Goal: Task Accomplishment & Management: Complete application form

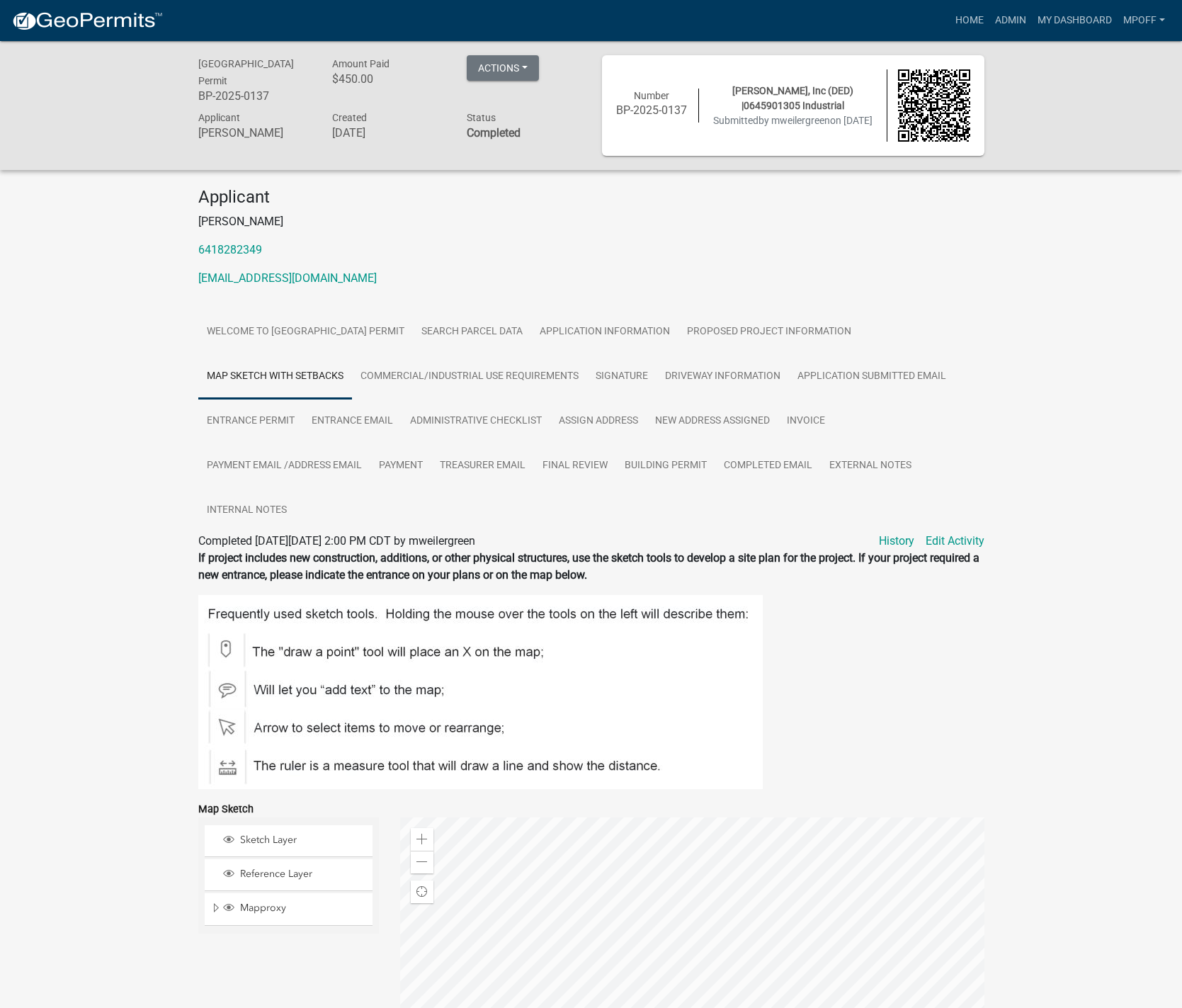
scroll to position [212, 0]
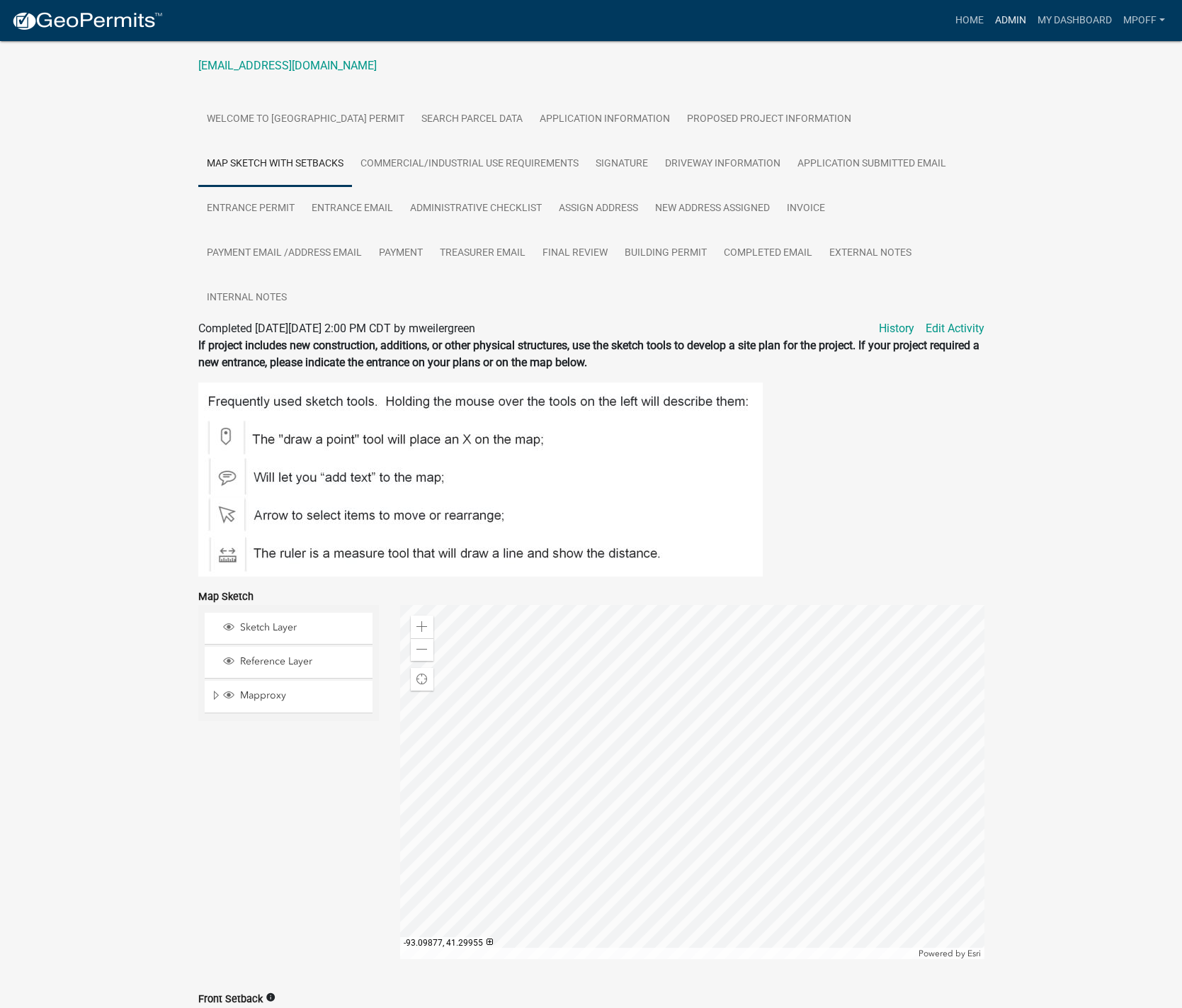
click at [1005, 22] on link "Admin" at bounding box center [1010, 21] width 42 height 27
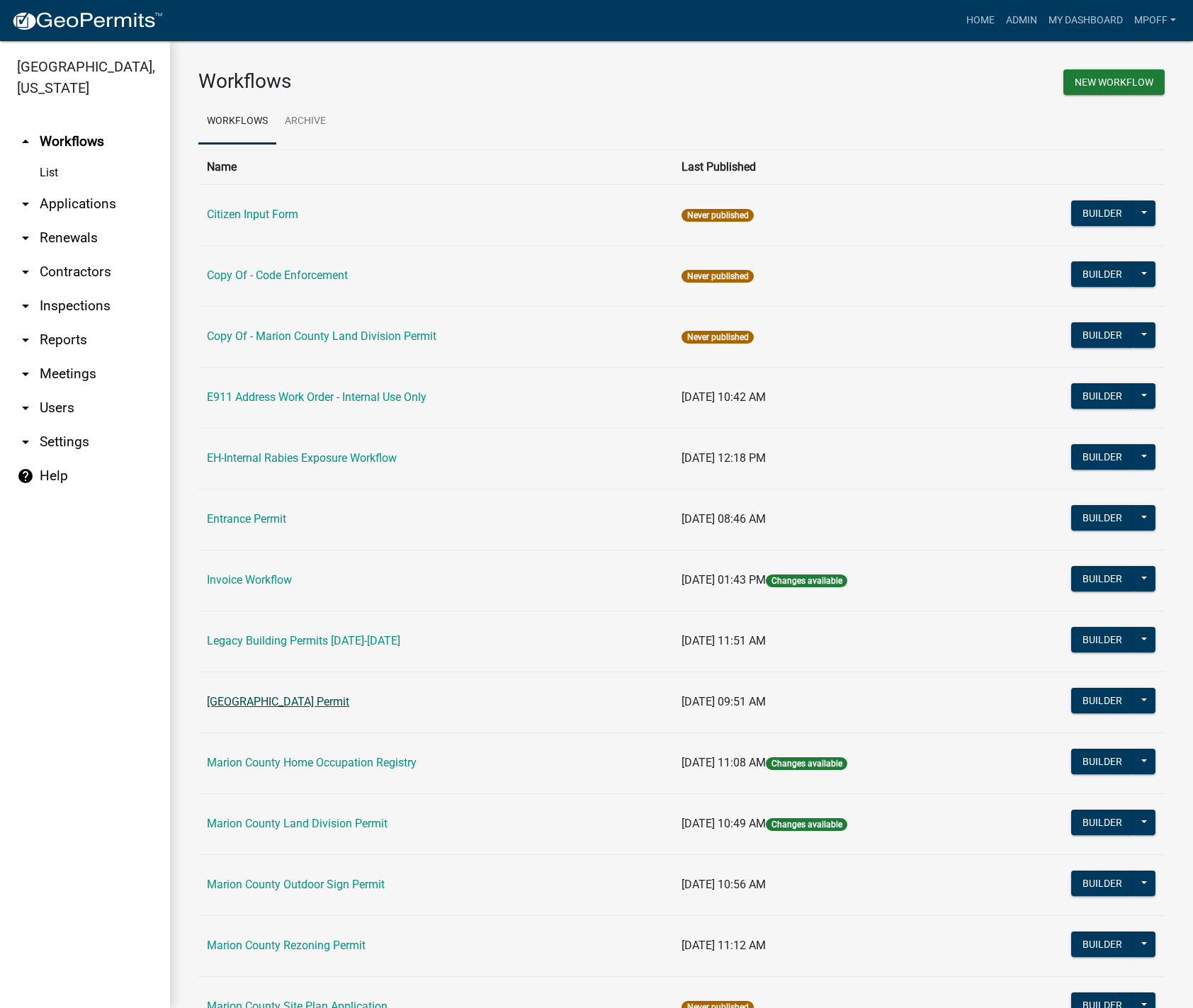
click at [265, 704] on link "[GEOGRAPHIC_DATA] Permit" at bounding box center [278, 701] width 142 height 14
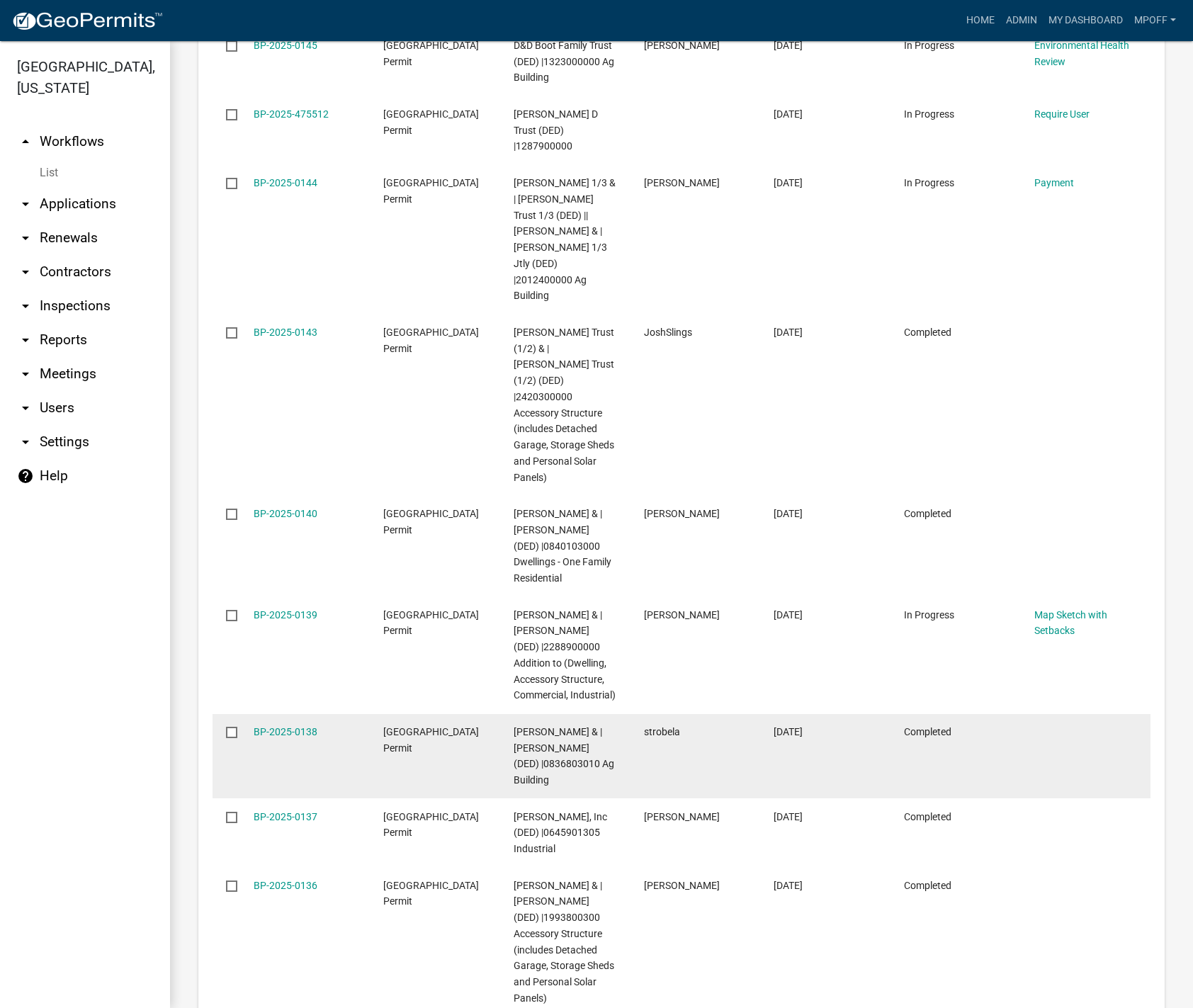
scroll to position [2395, 0]
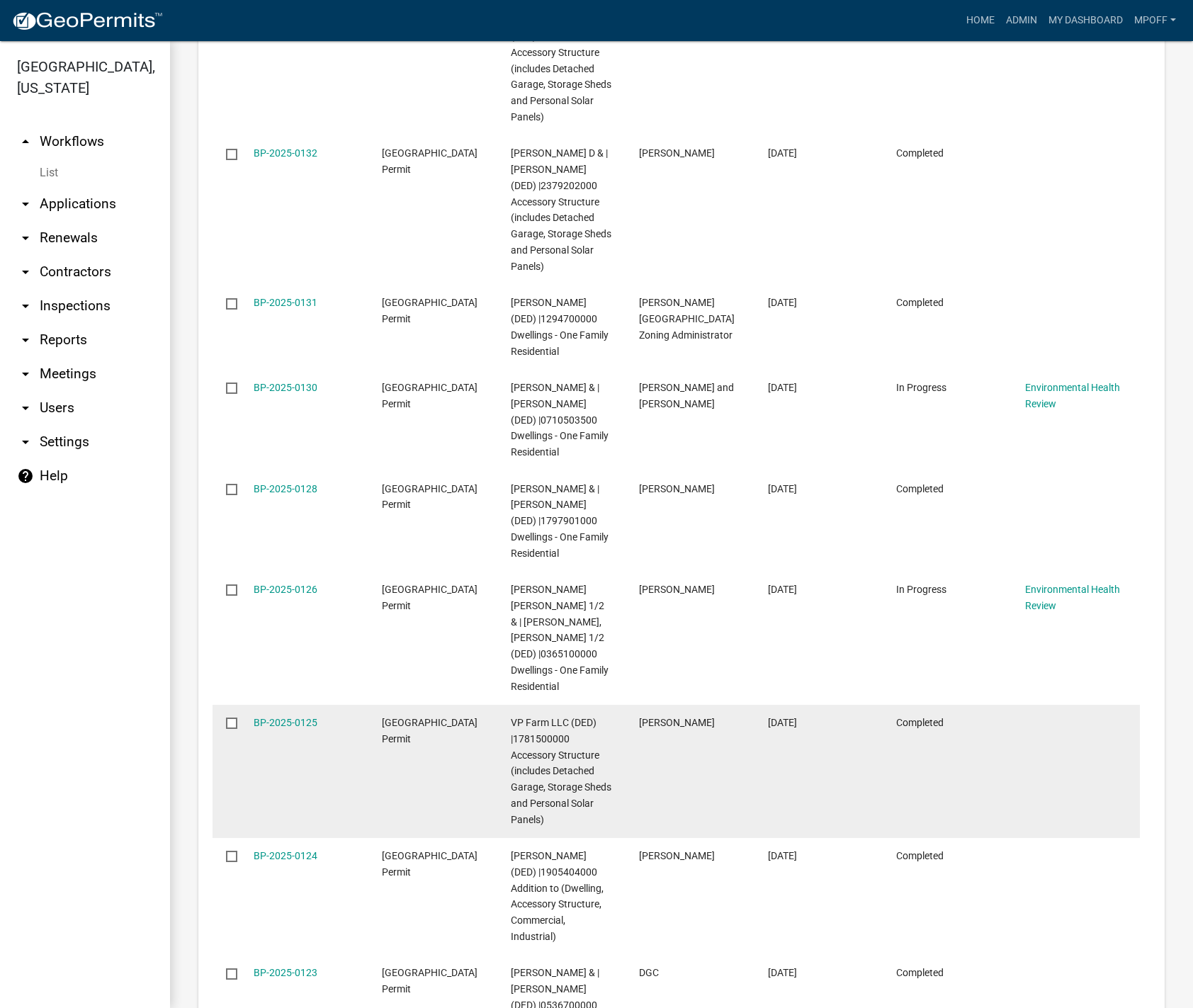
scroll to position [2605, 0]
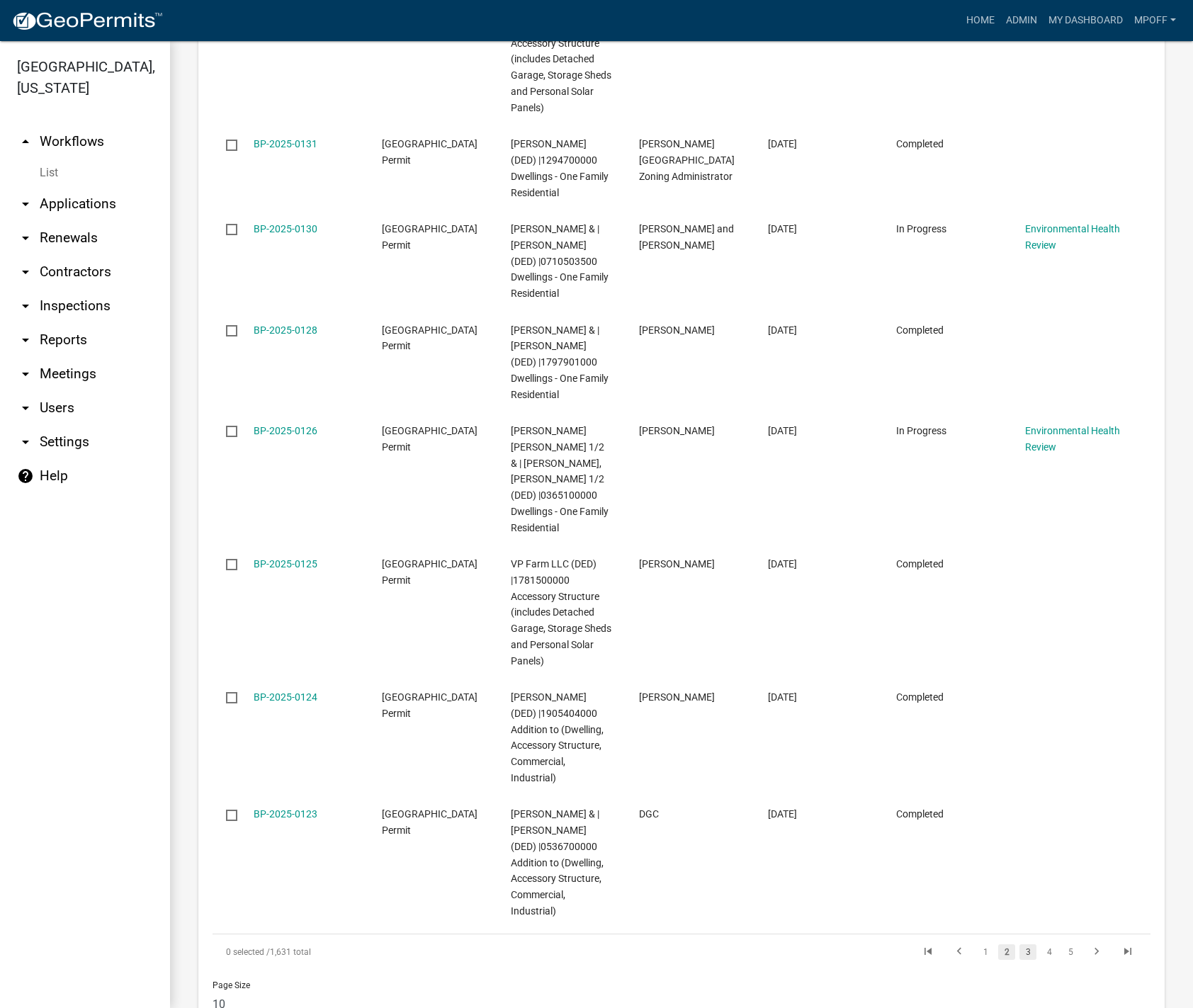
click at [1020, 944] on link "3" at bounding box center [1027, 952] width 17 height 16
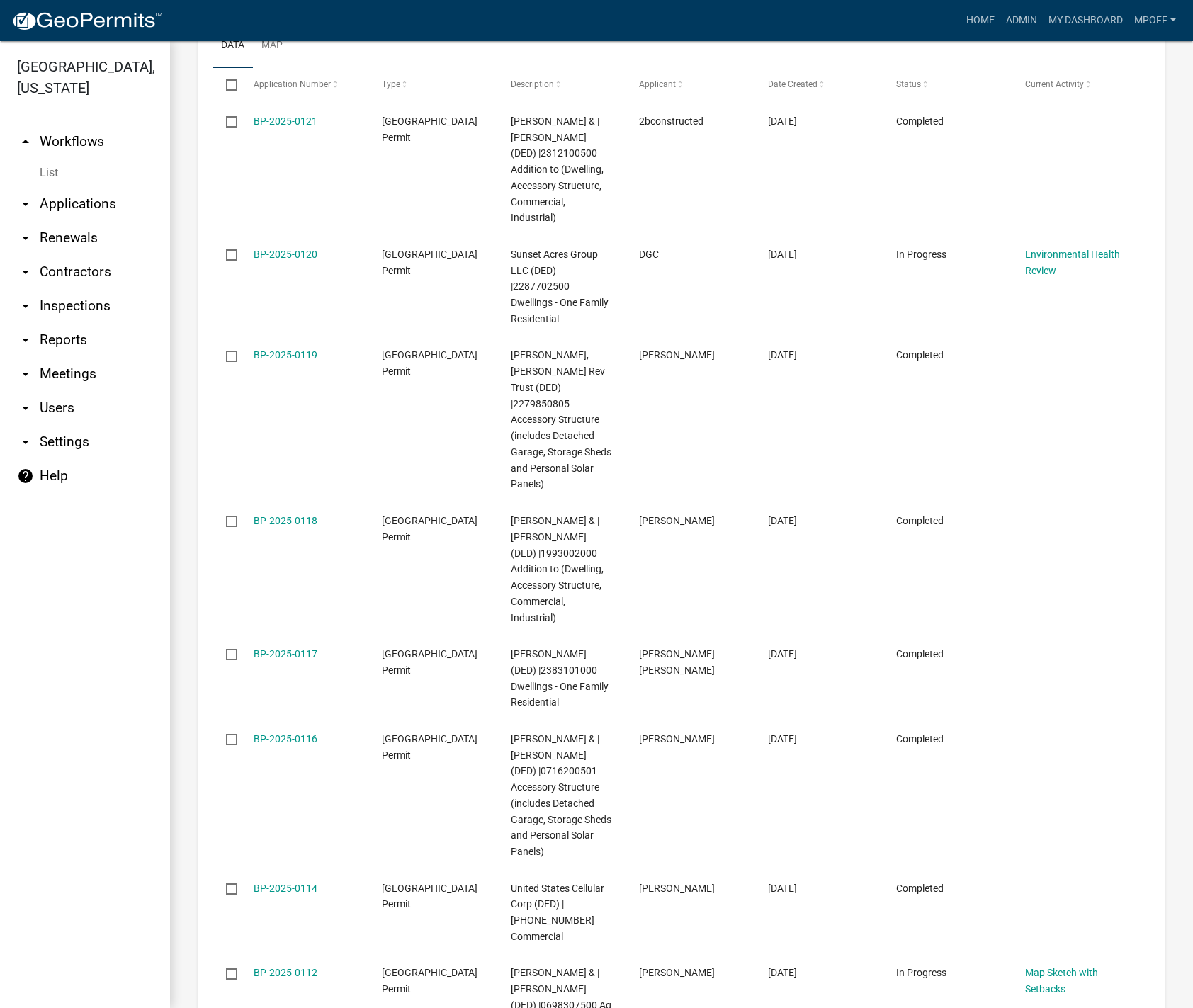
scroll to position [2524, 0]
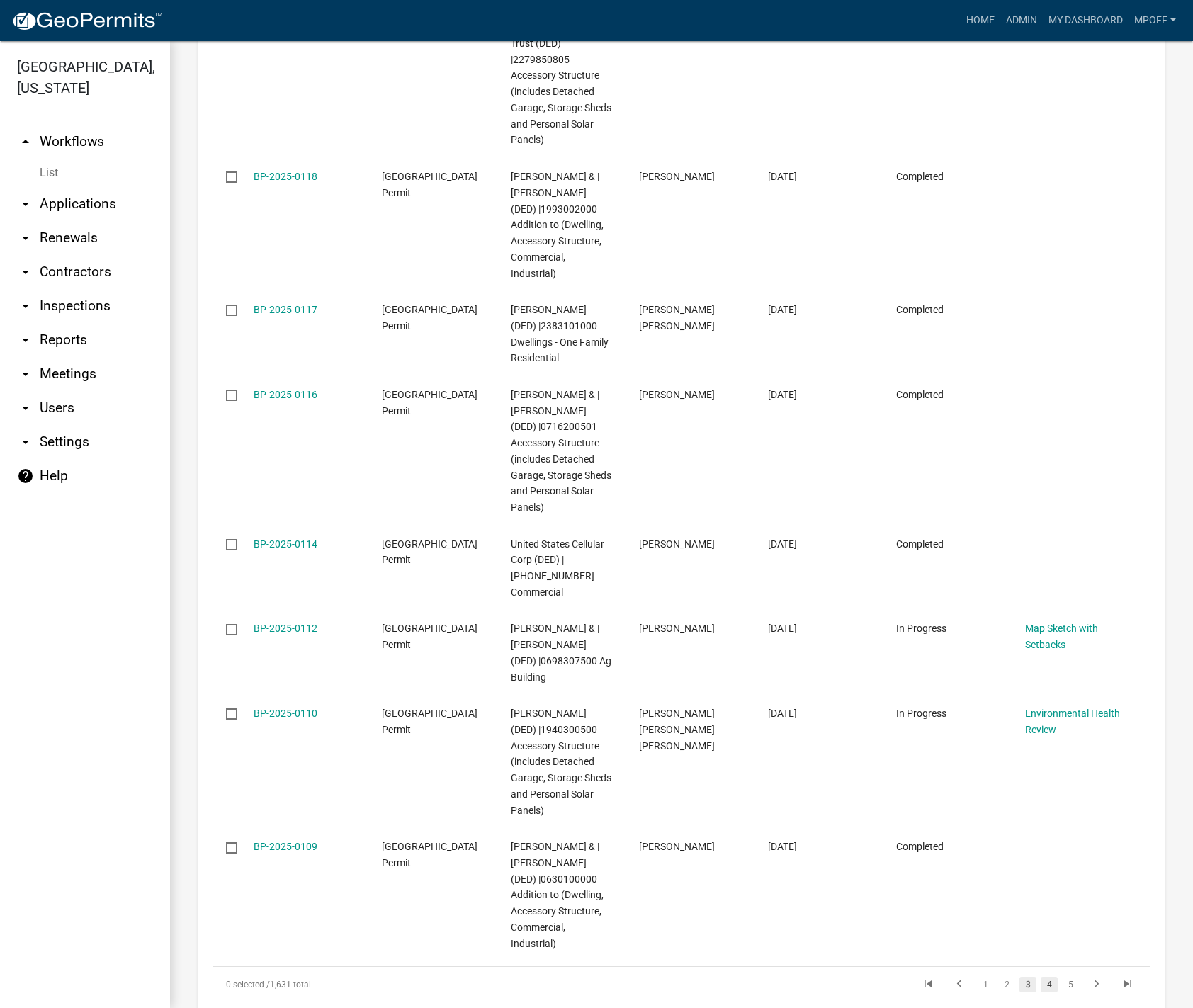
click at [1041, 977] on link "4" at bounding box center [1049, 985] width 17 height 16
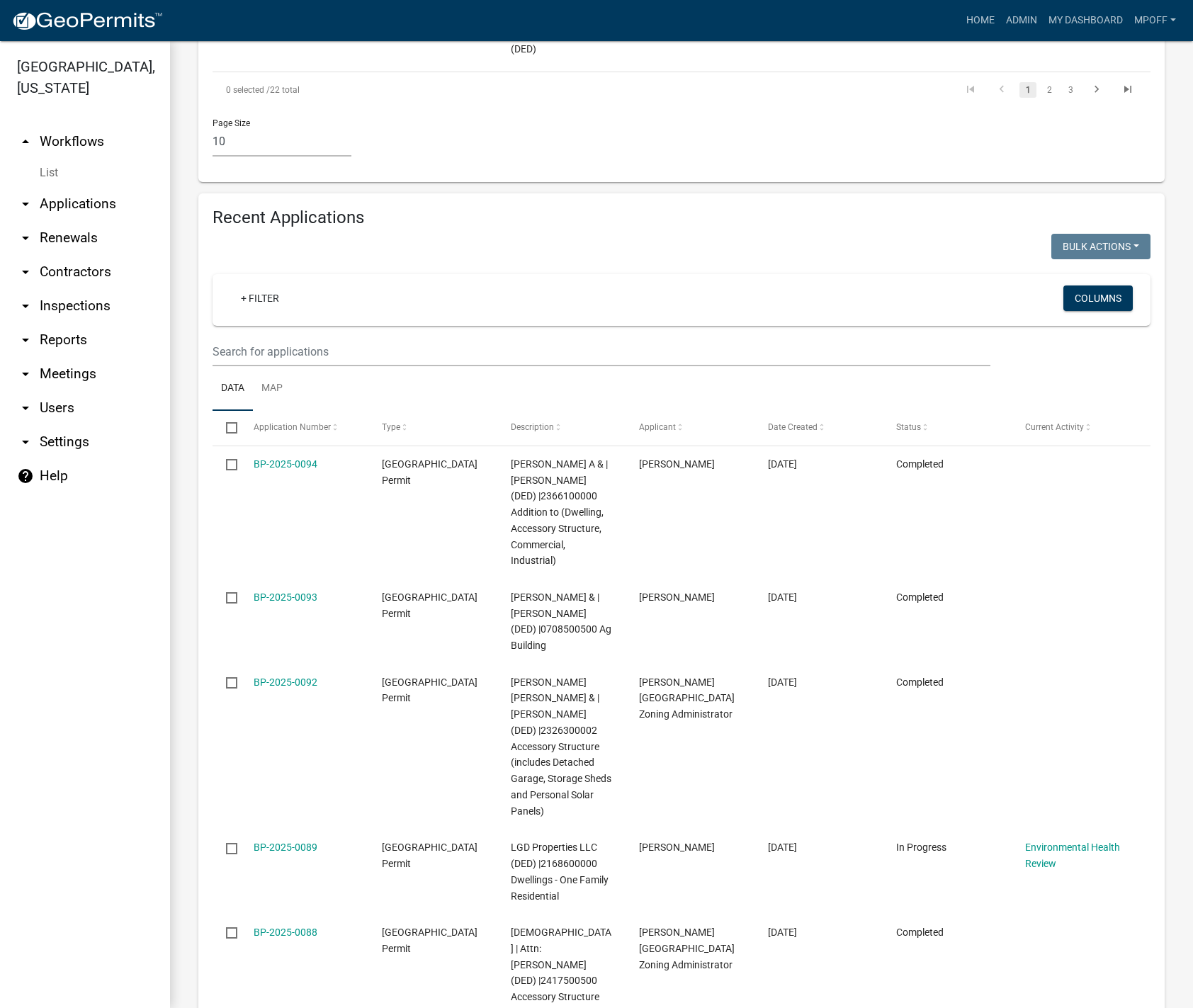
scroll to position [1555, 0]
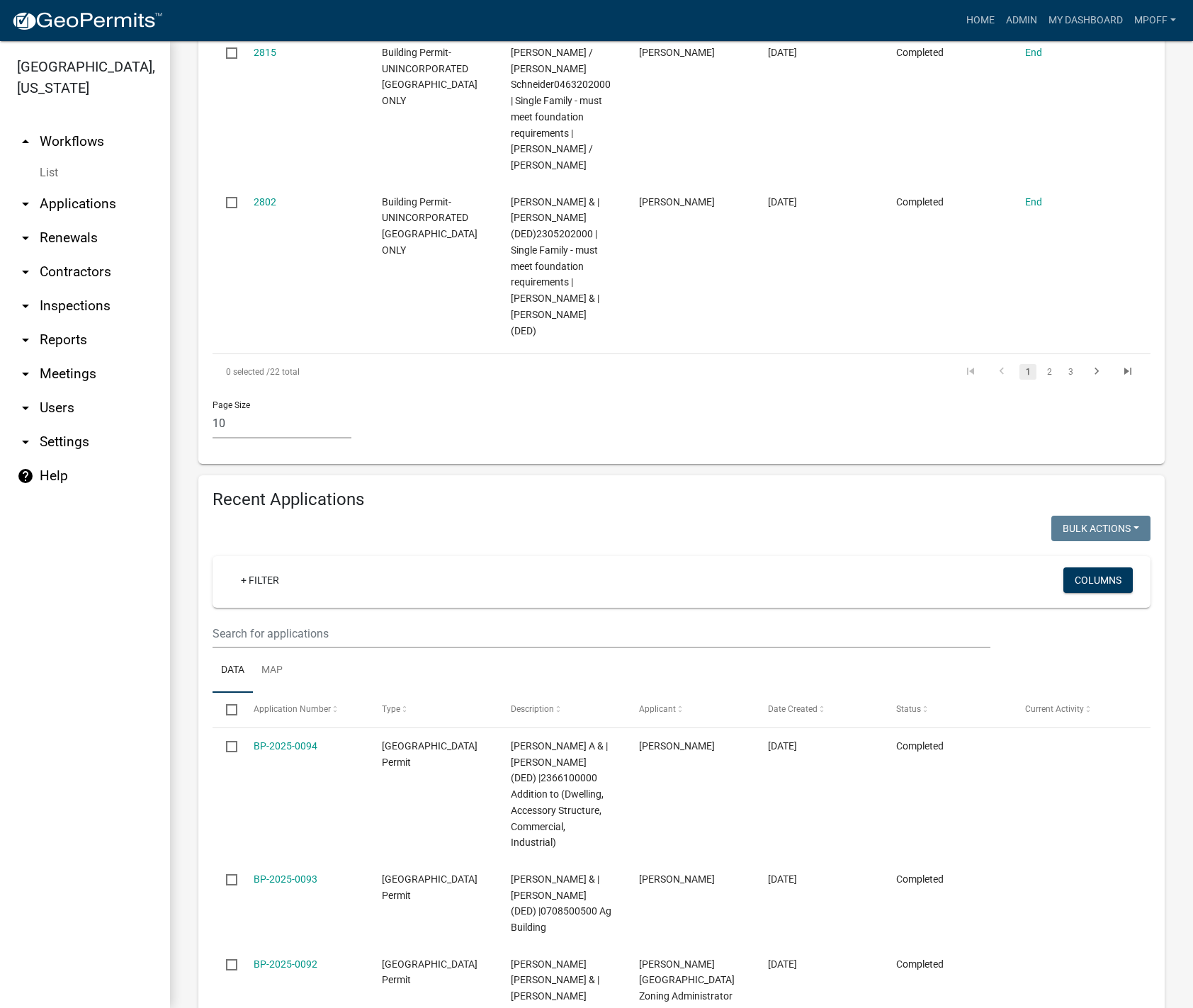
click at [59, 158] on link "List" at bounding box center [85, 173] width 170 height 29
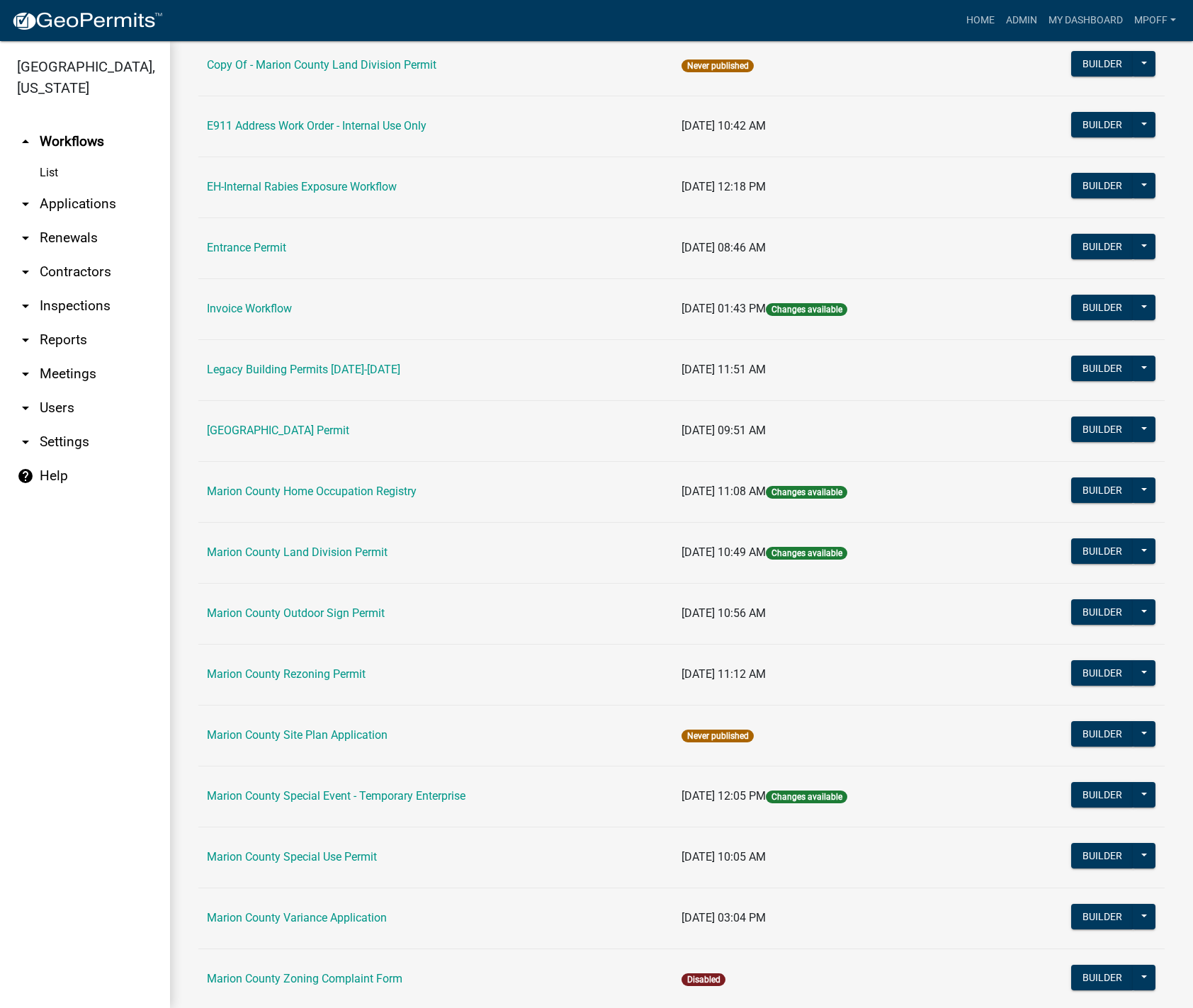
scroll to position [283, 0]
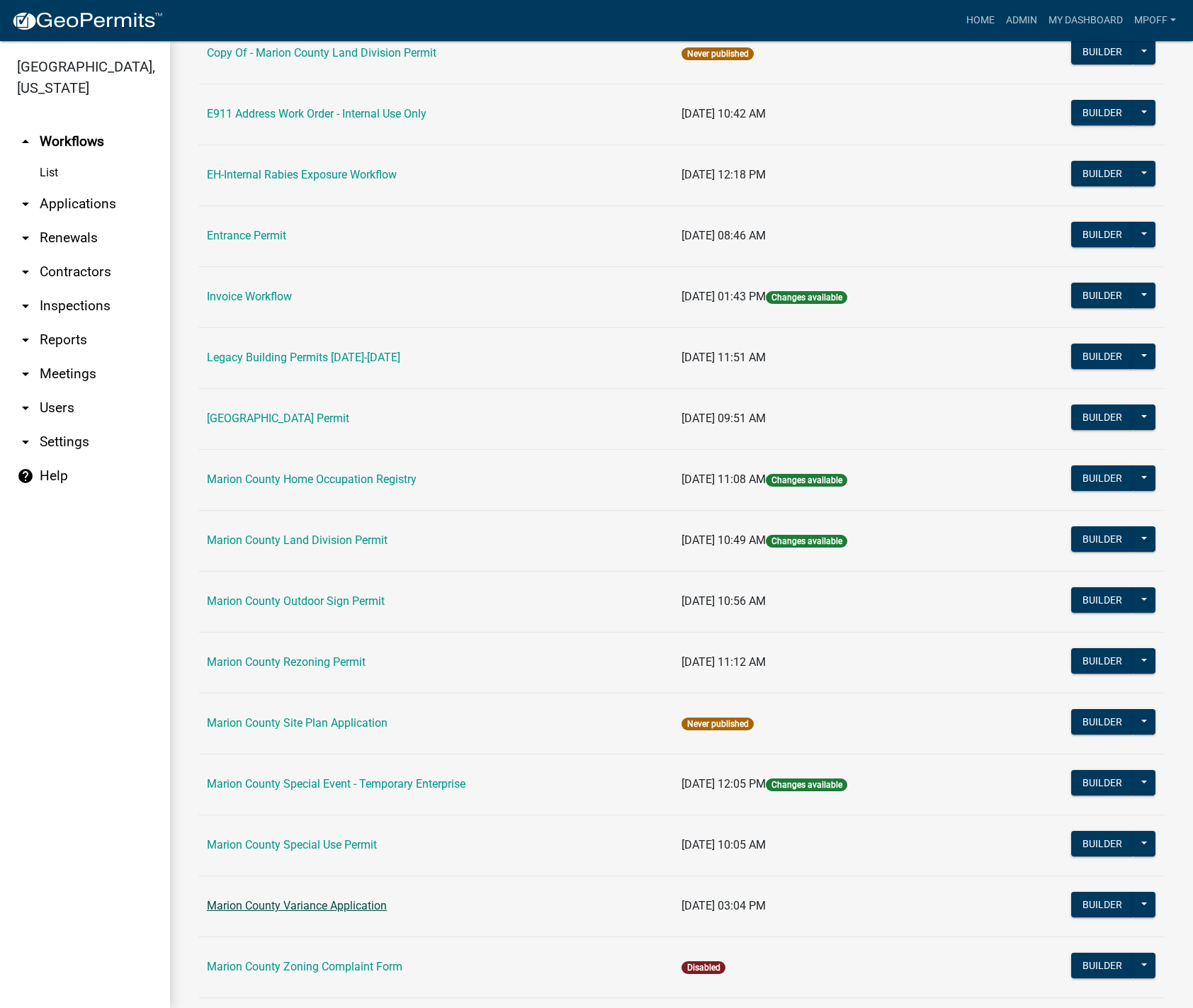
click at [296, 909] on link "Marion County Variance Application" at bounding box center [297, 905] width 180 height 14
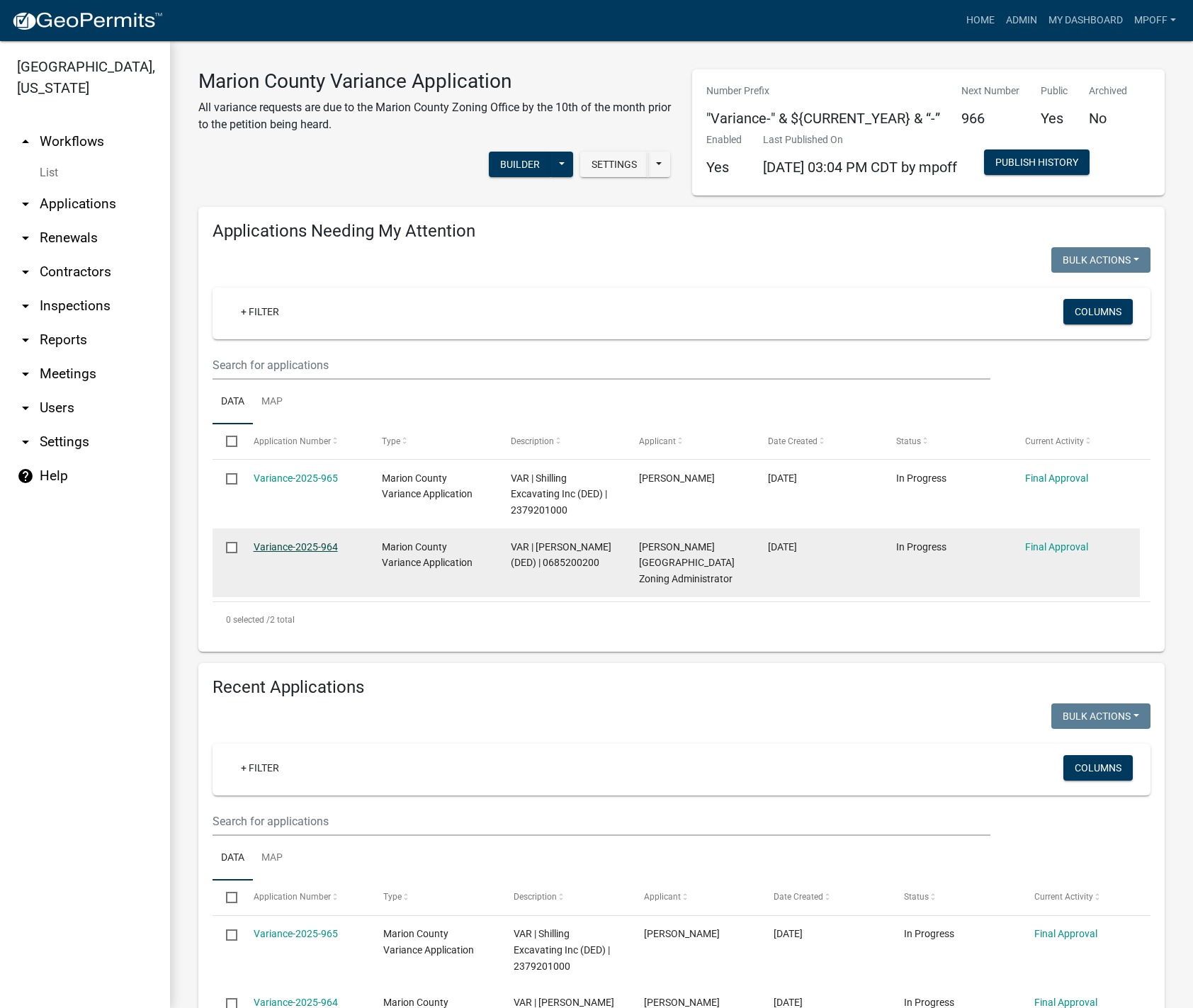
click at [275, 544] on link "Variance-2025-964" at bounding box center [296, 547] width 84 height 11
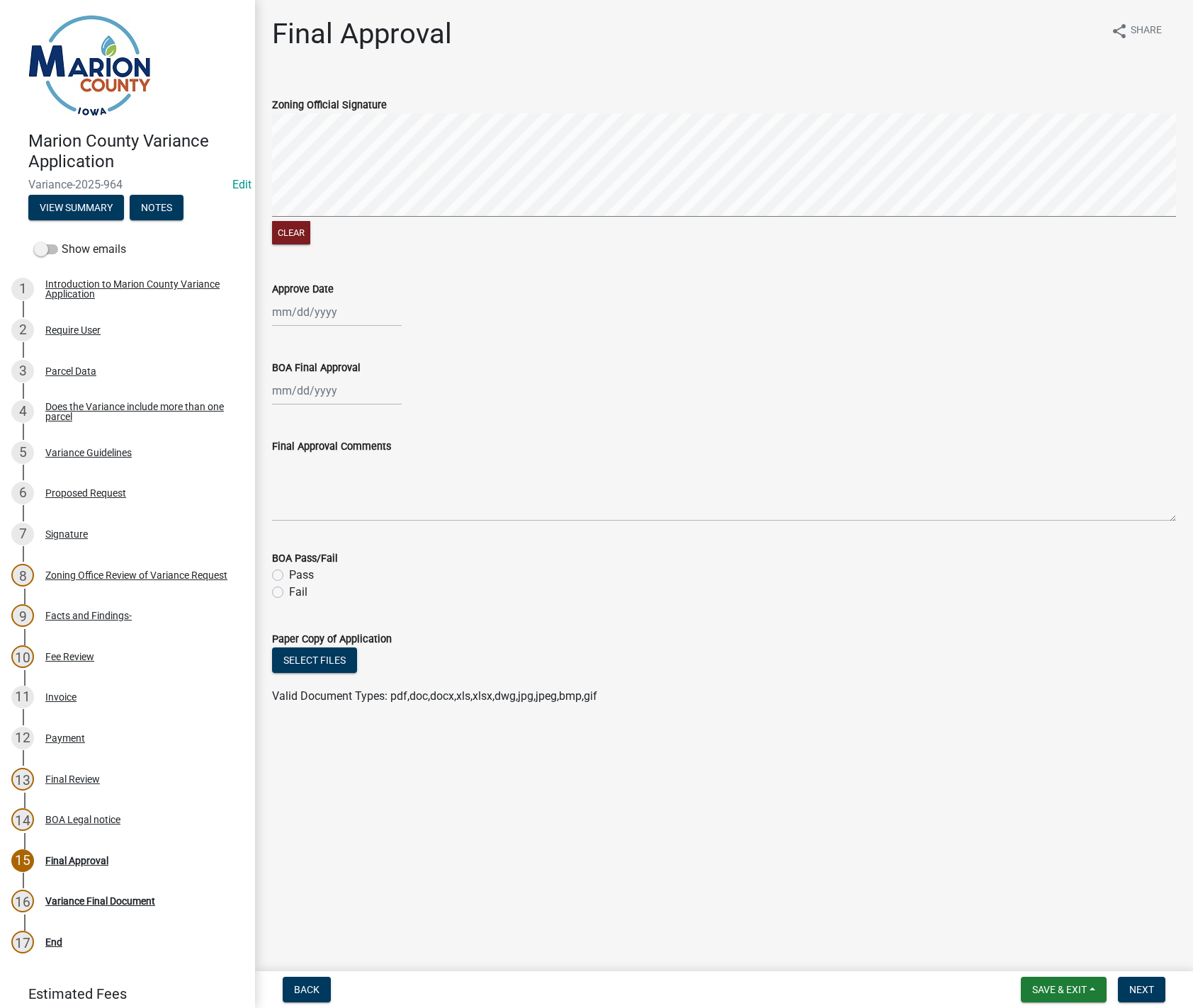
click at [410, 222] on div "Clear" at bounding box center [724, 180] width 904 height 134
click at [284, 315] on div at bounding box center [337, 312] width 130 height 29
select select "9"
select select "2025"
click at [331, 403] on div "10" at bounding box center [331, 410] width 22 height 22
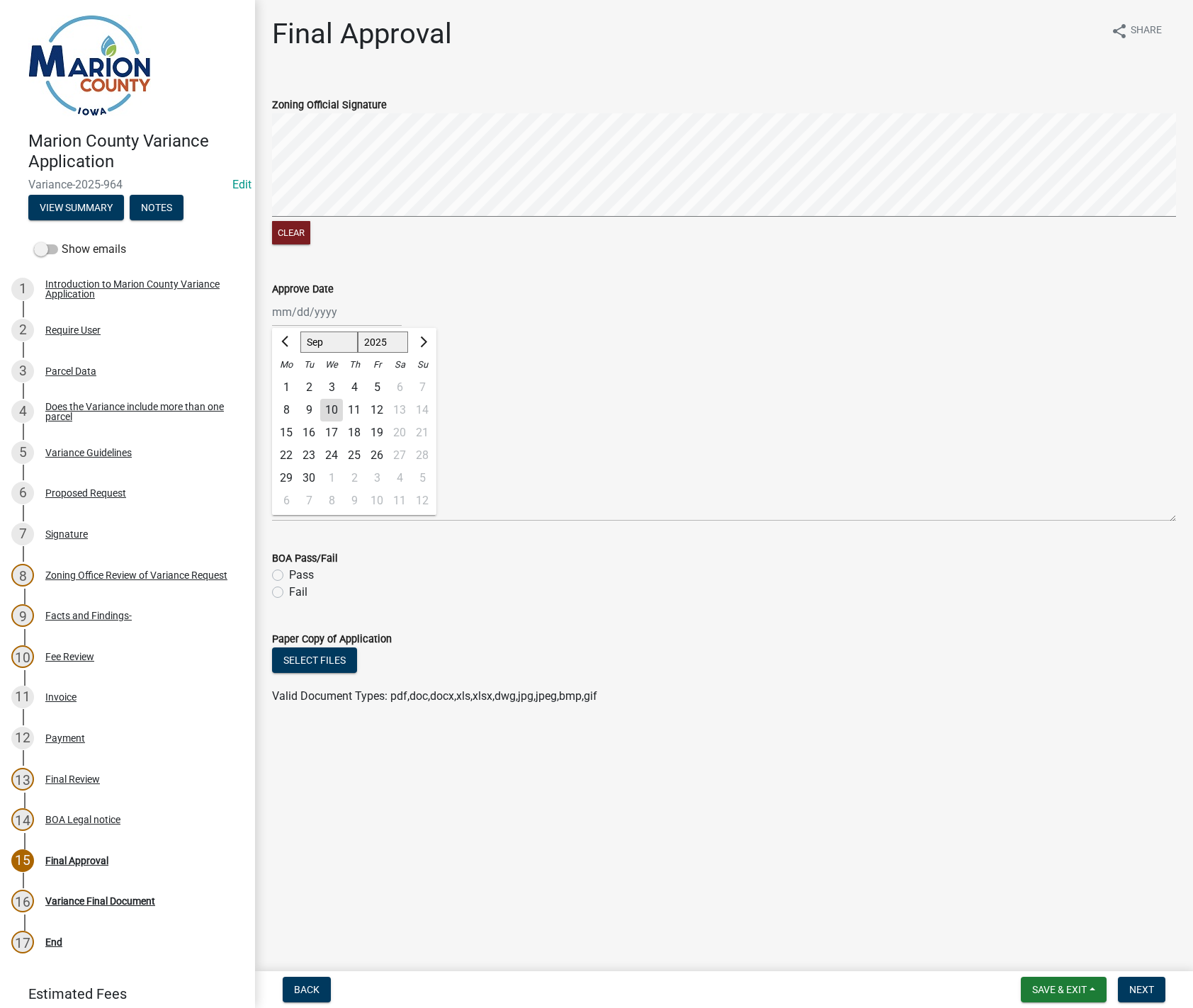
type input "[DATE]"
click at [283, 396] on div at bounding box center [337, 391] width 130 height 29
select select "9"
select select "2025"
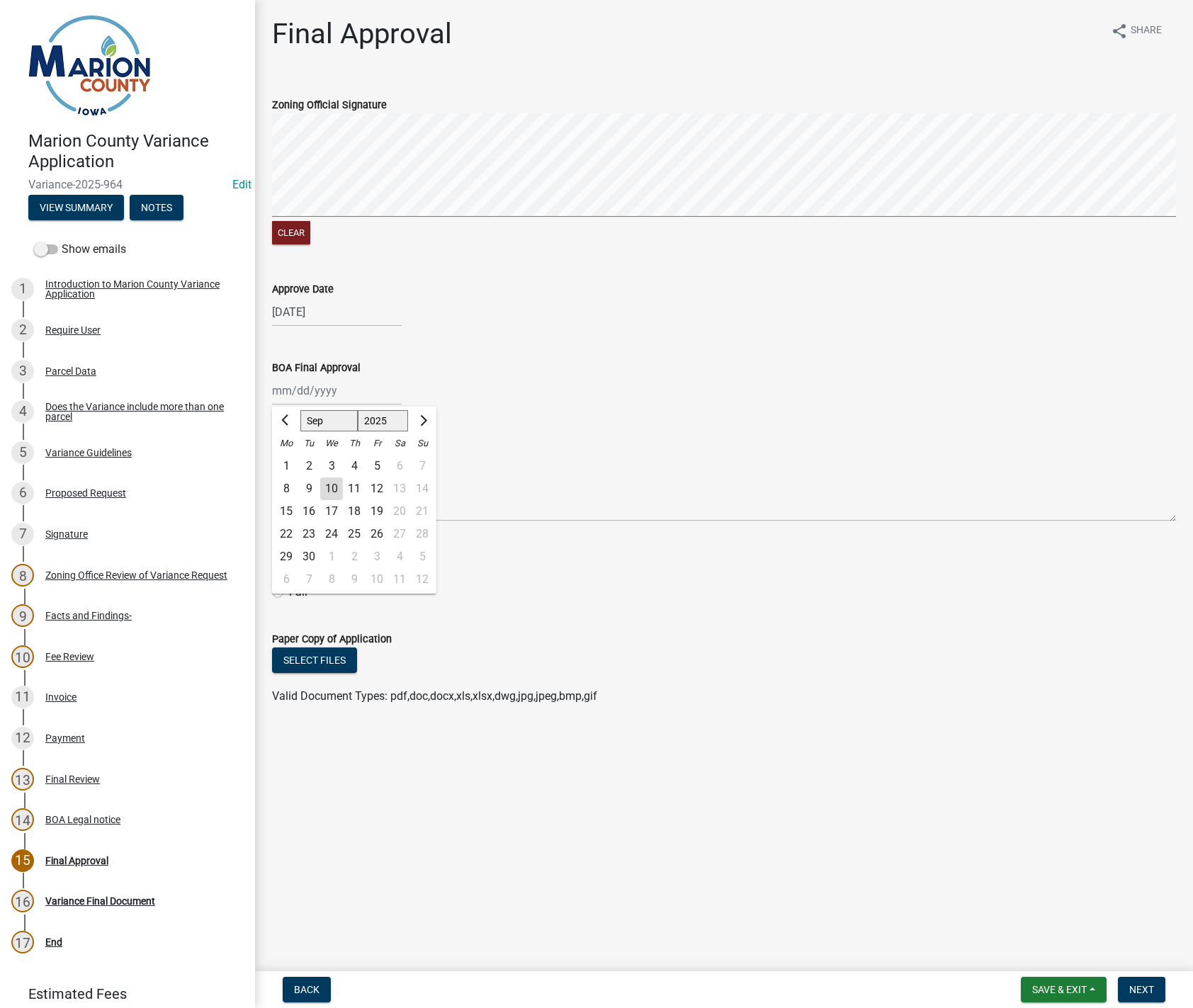
click at [314, 489] on div "9" at bounding box center [309, 488] width 22 height 22
type input "[DATE]"
click at [289, 575] on label "Pass" at bounding box center [301, 574] width 25 height 17
click at [289, 575] on input "Pass" at bounding box center [294, 571] width 10 height 10
radio input "true"
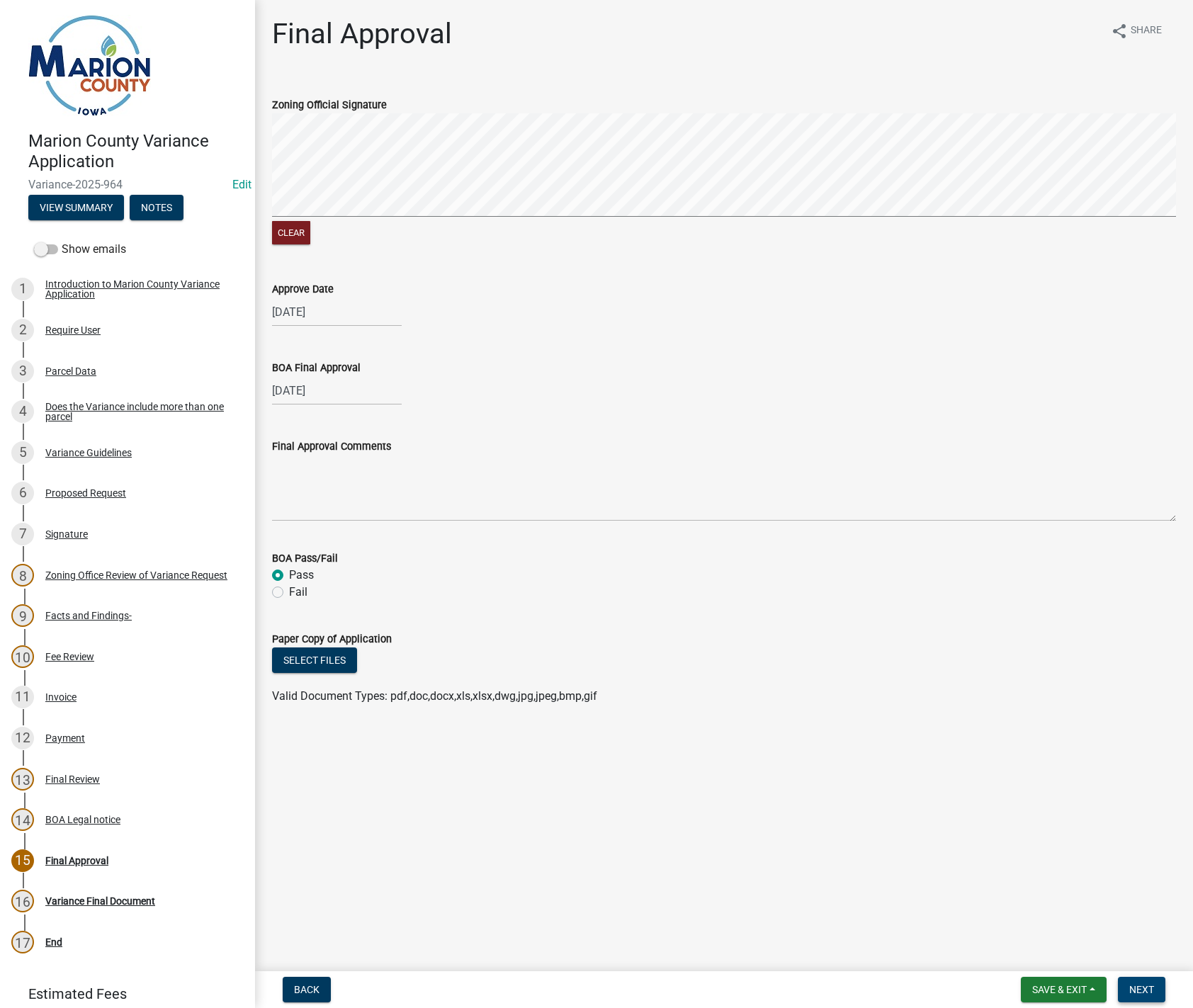
click at [1140, 990] on span "Next" at bounding box center [1141, 989] width 25 height 11
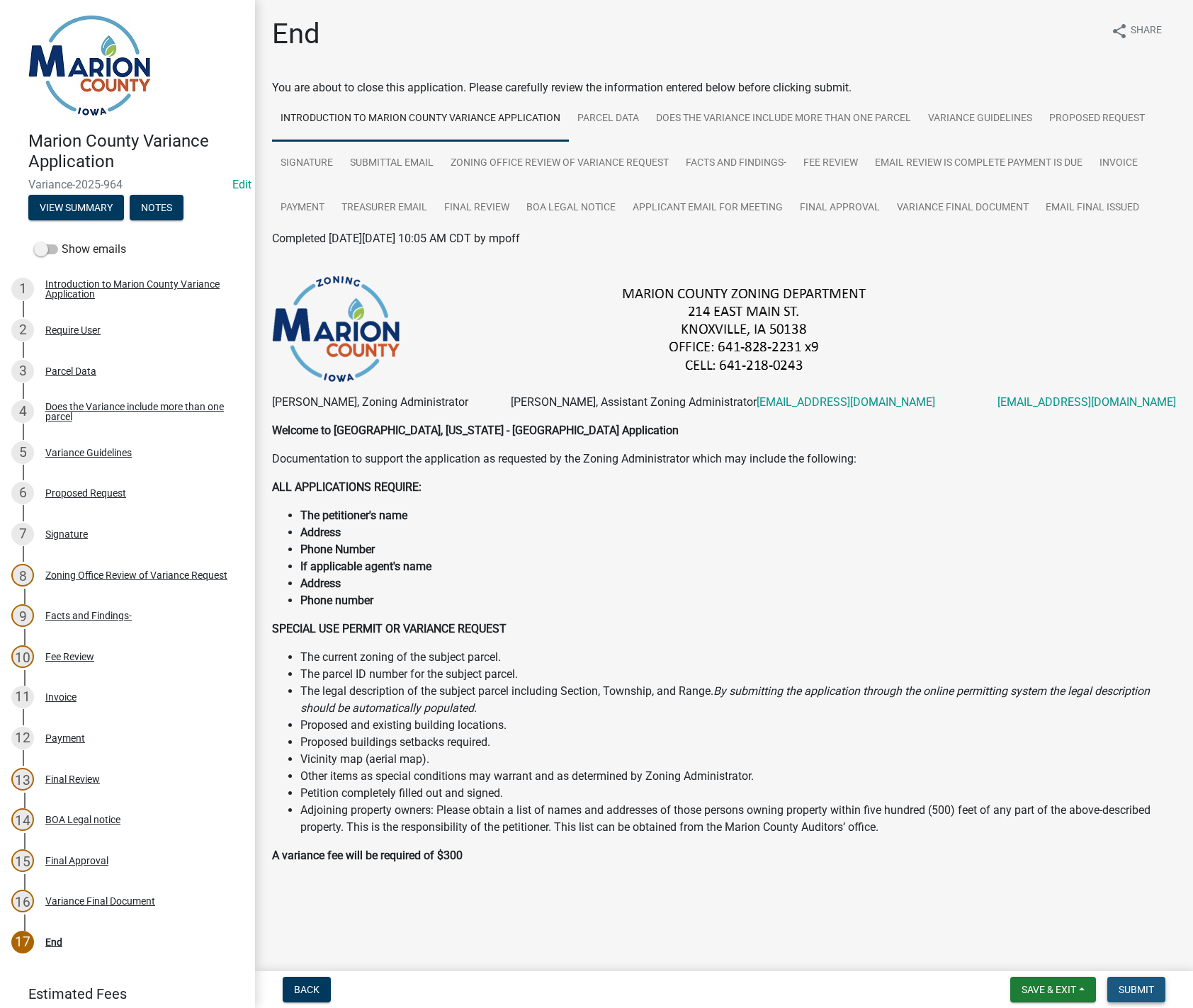
click at [1140, 991] on span "Submit" at bounding box center [1136, 989] width 36 height 11
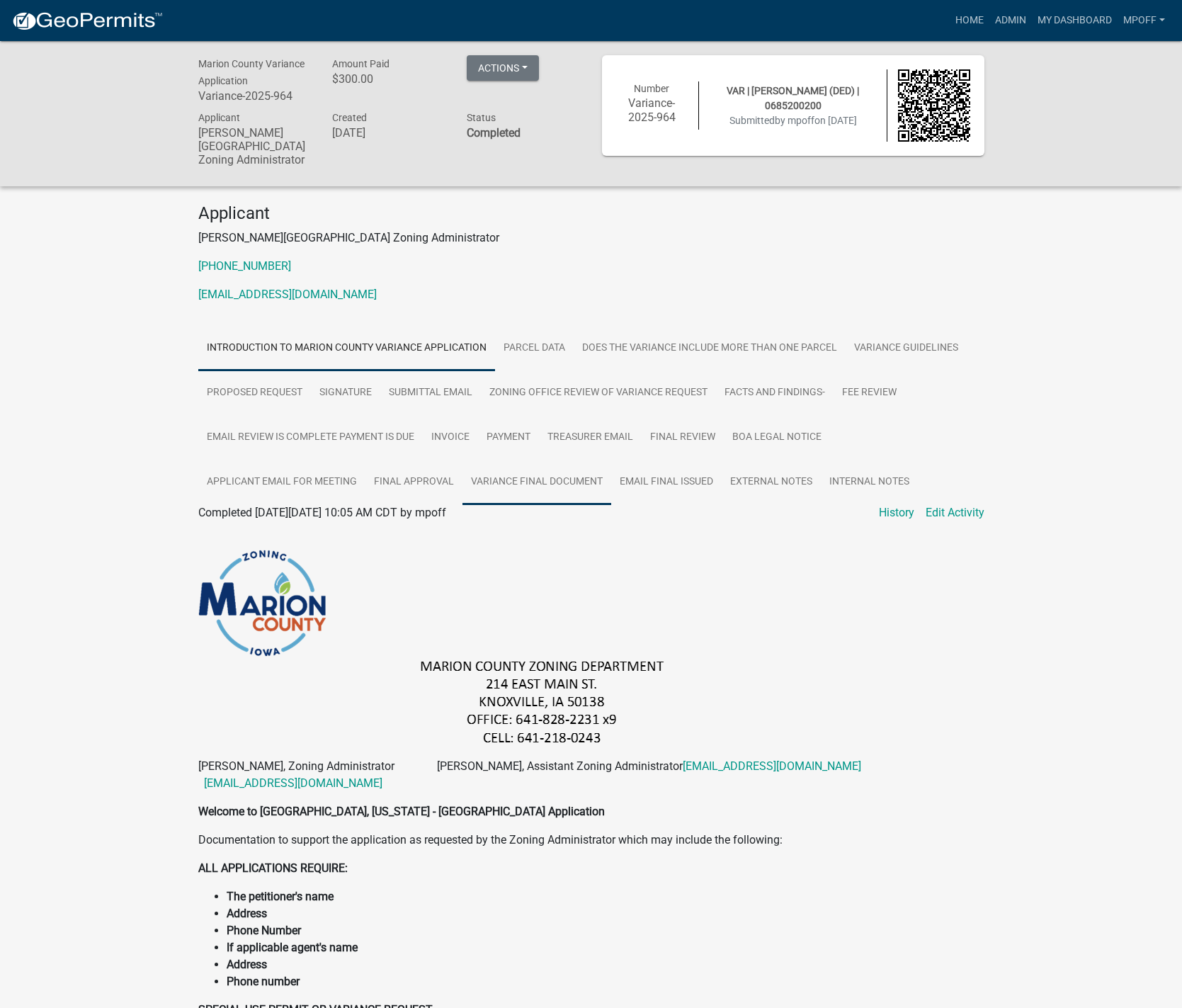
click at [538, 488] on link "Variance Final Document" at bounding box center [536, 482] width 149 height 45
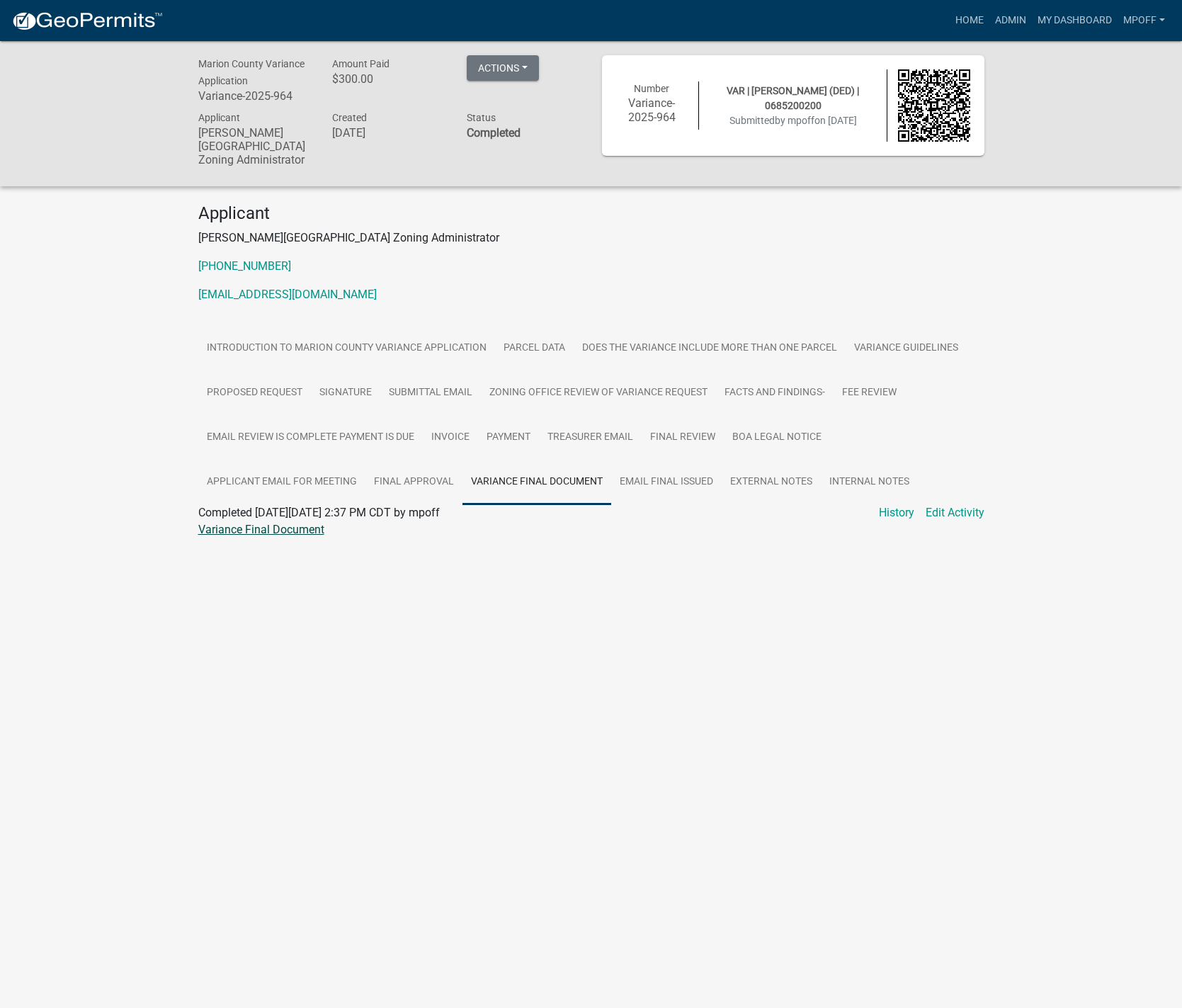
click at [282, 525] on link "Variance Final Document" at bounding box center [261, 529] width 126 height 14
click at [526, 74] on button "Actions" at bounding box center [503, 68] width 72 height 25
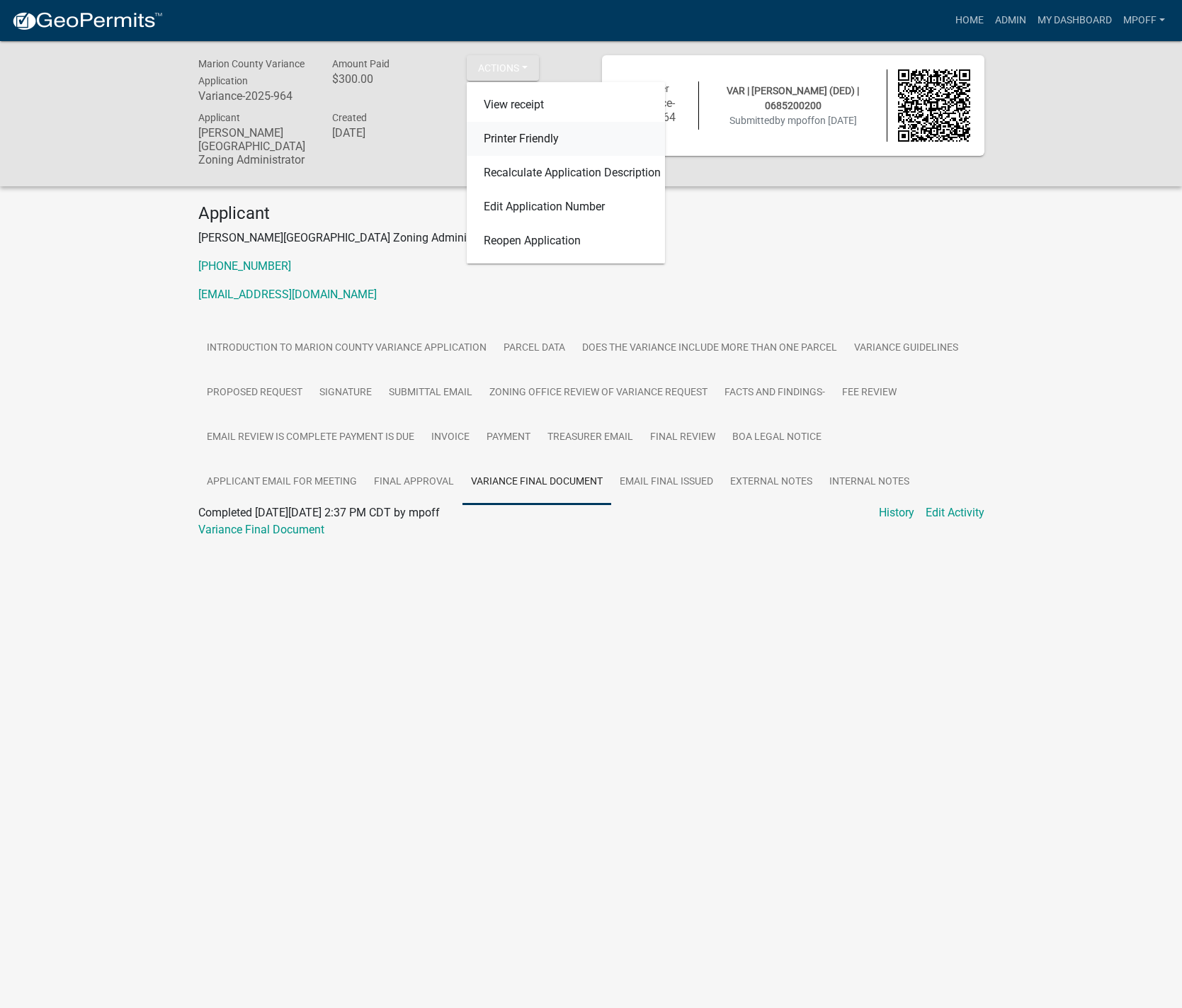
click at [549, 145] on link "Printer Friendly" at bounding box center [566, 138] width 198 height 34
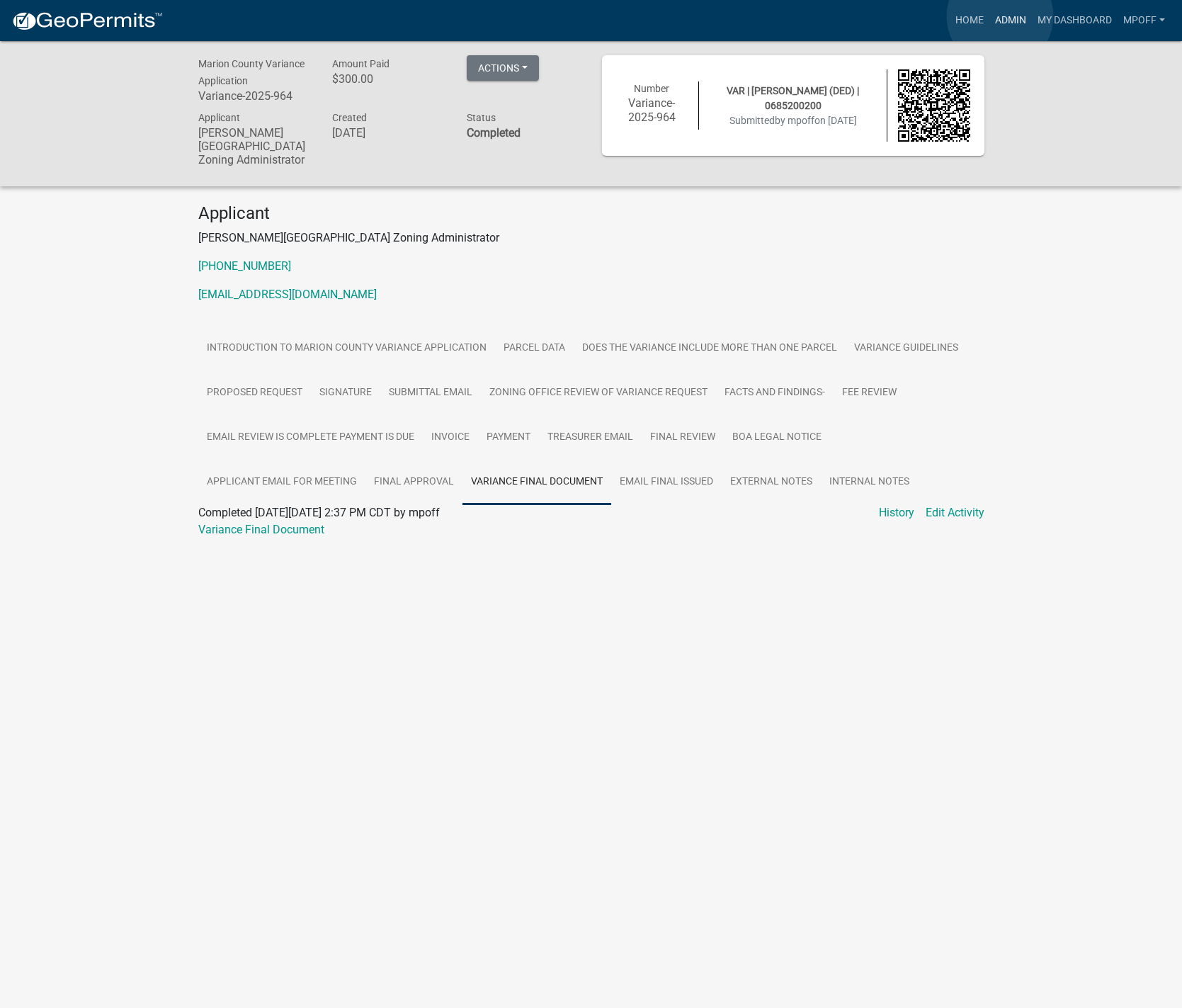
click at [1000, 16] on link "Admin" at bounding box center [1010, 21] width 42 height 27
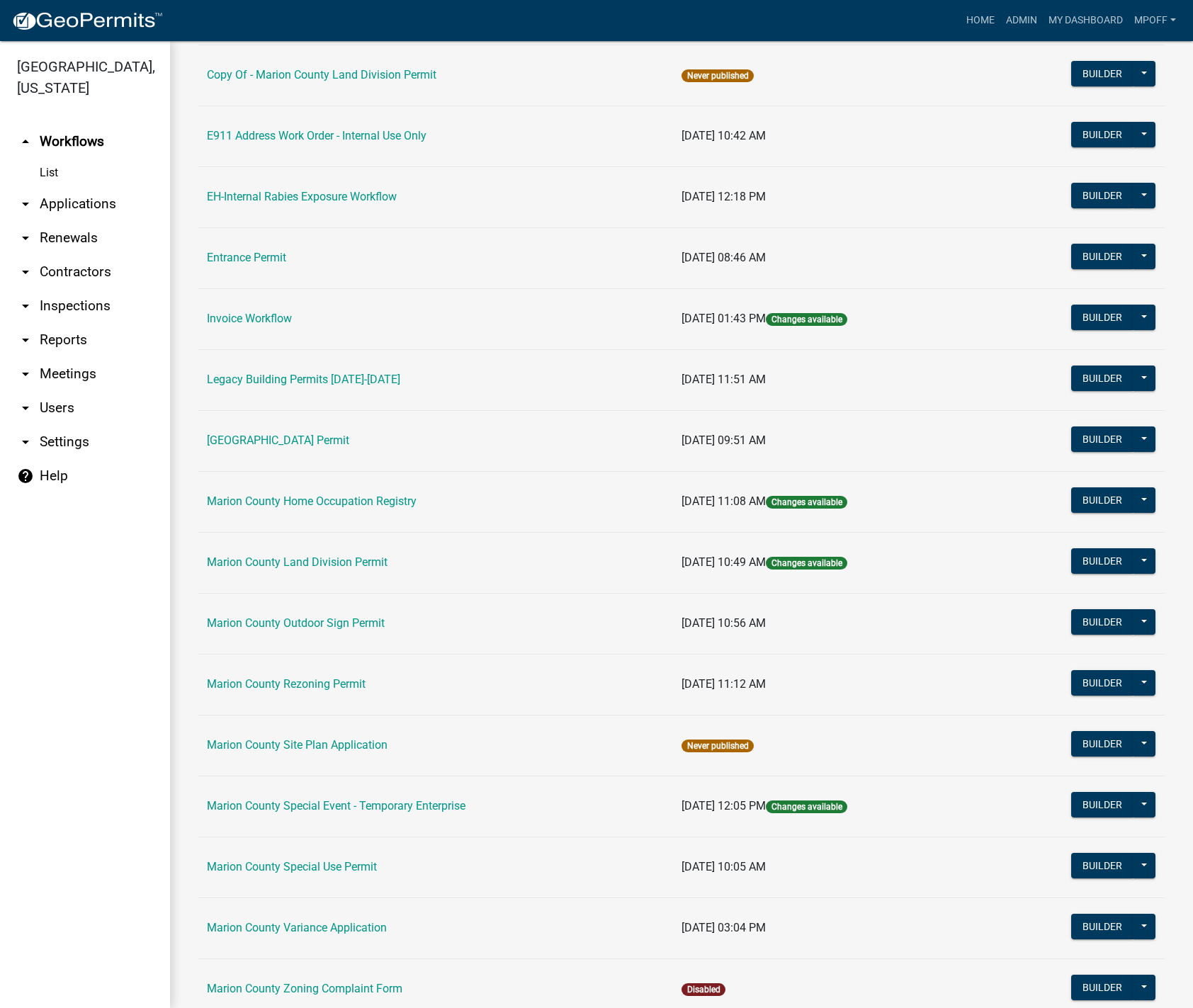
scroll to position [283, 0]
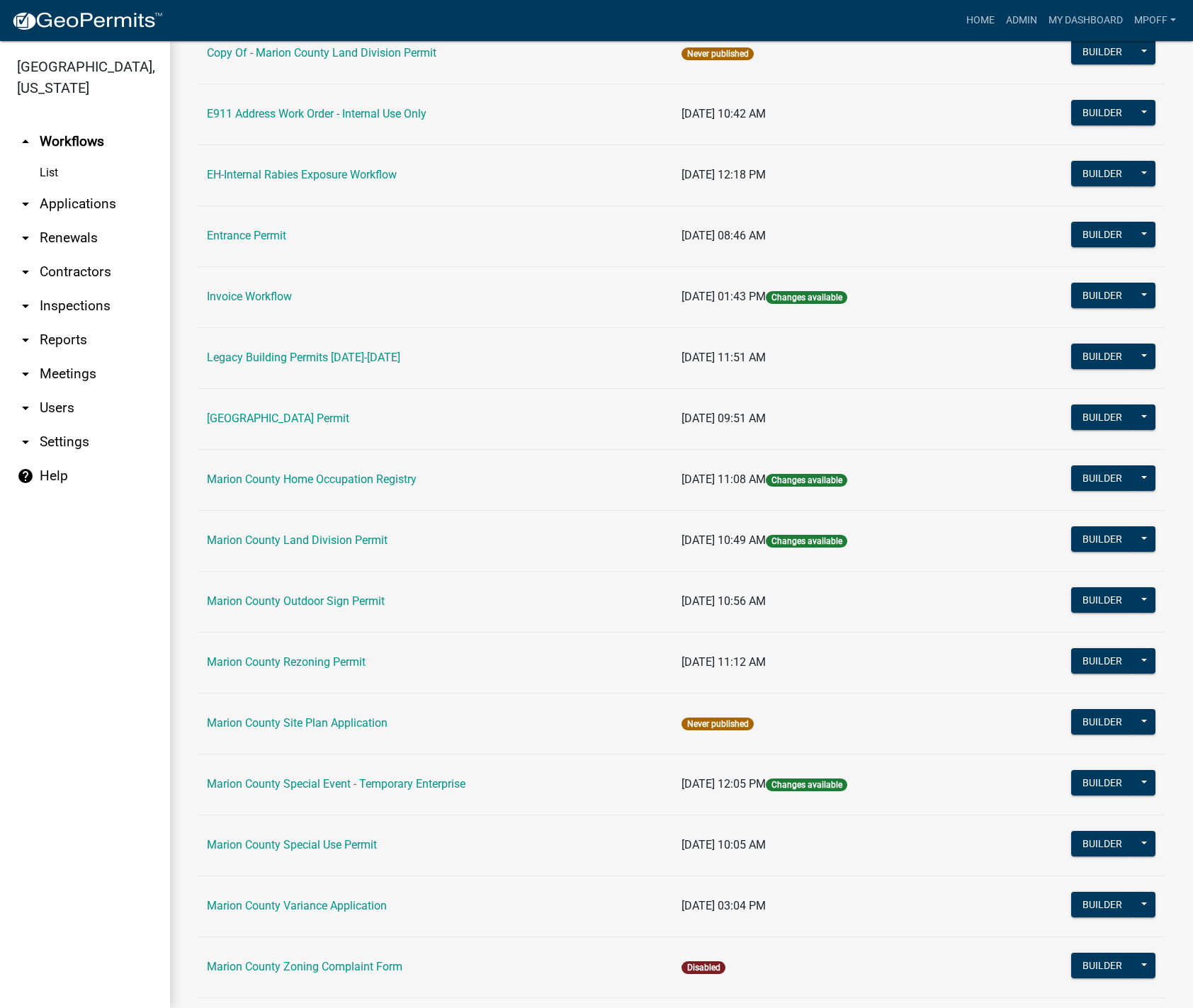
click at [298, 894] on td "Marion County Variance Application" at bounding box center [435, 905] width 474 height 61
click at [302, 905] on link "Marion County Variance Application" at bounding box center [297, 905] width 180 height 14
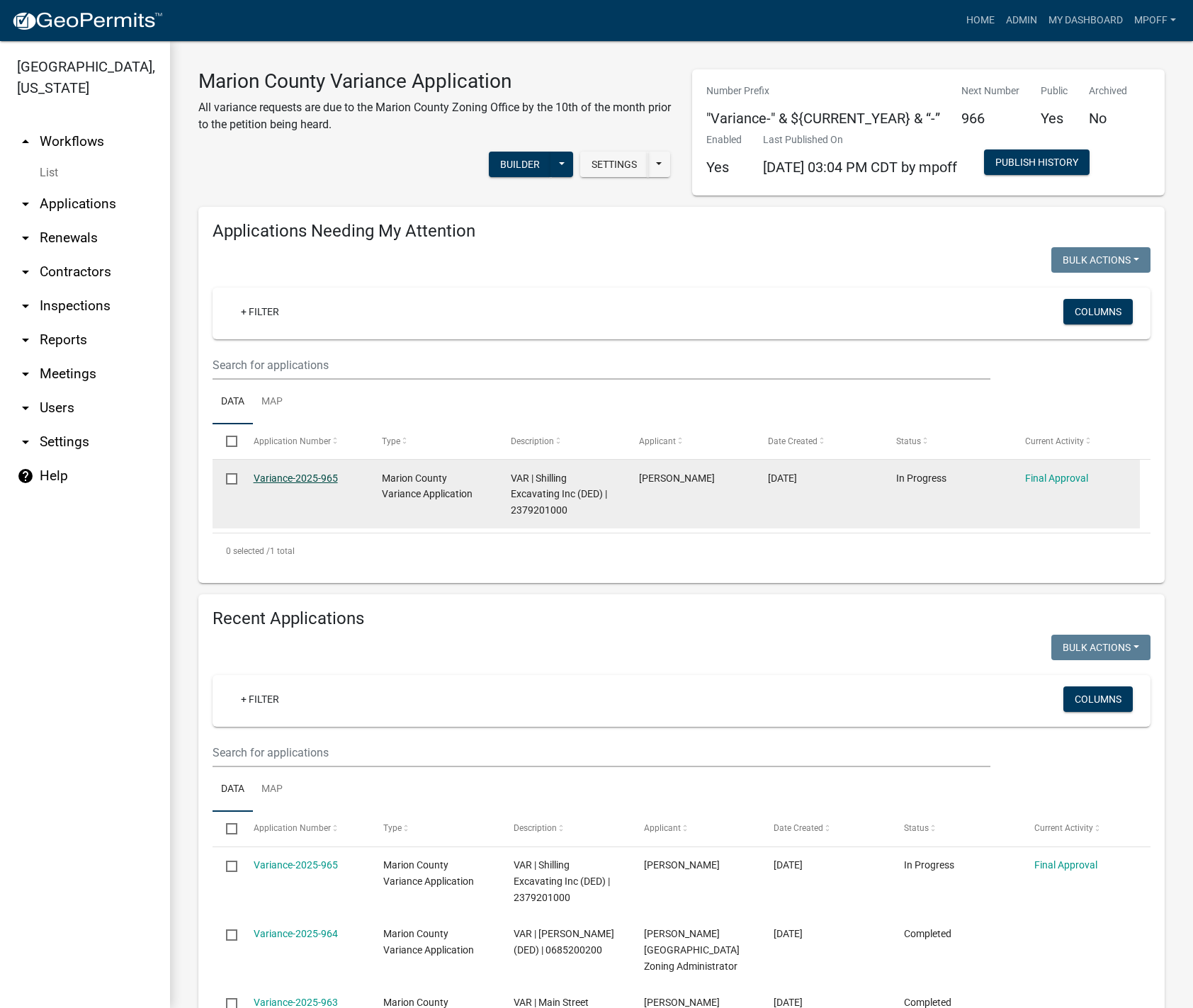
click at [288, 476] on link "Variance-2025-965" at bounding box center [296, 478] width 84 height 11
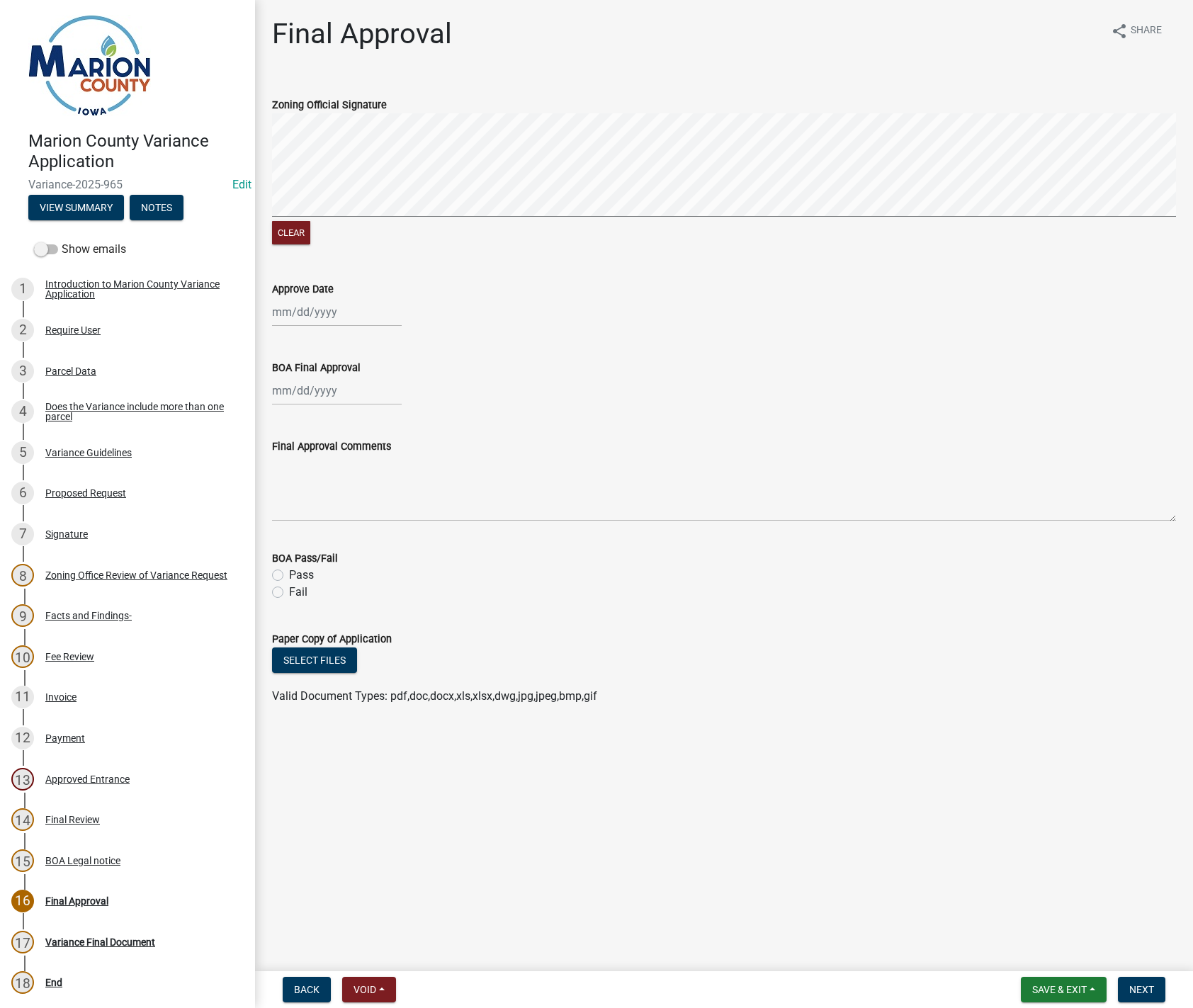
click at [306, 309] on div at bounding box center [337, 312] width 130 height 29
select select "9"
select select "2025"
click at [329, 407] on div "10" at bounding box center [331, 410] width 22 height 22
type input "[DATE]"
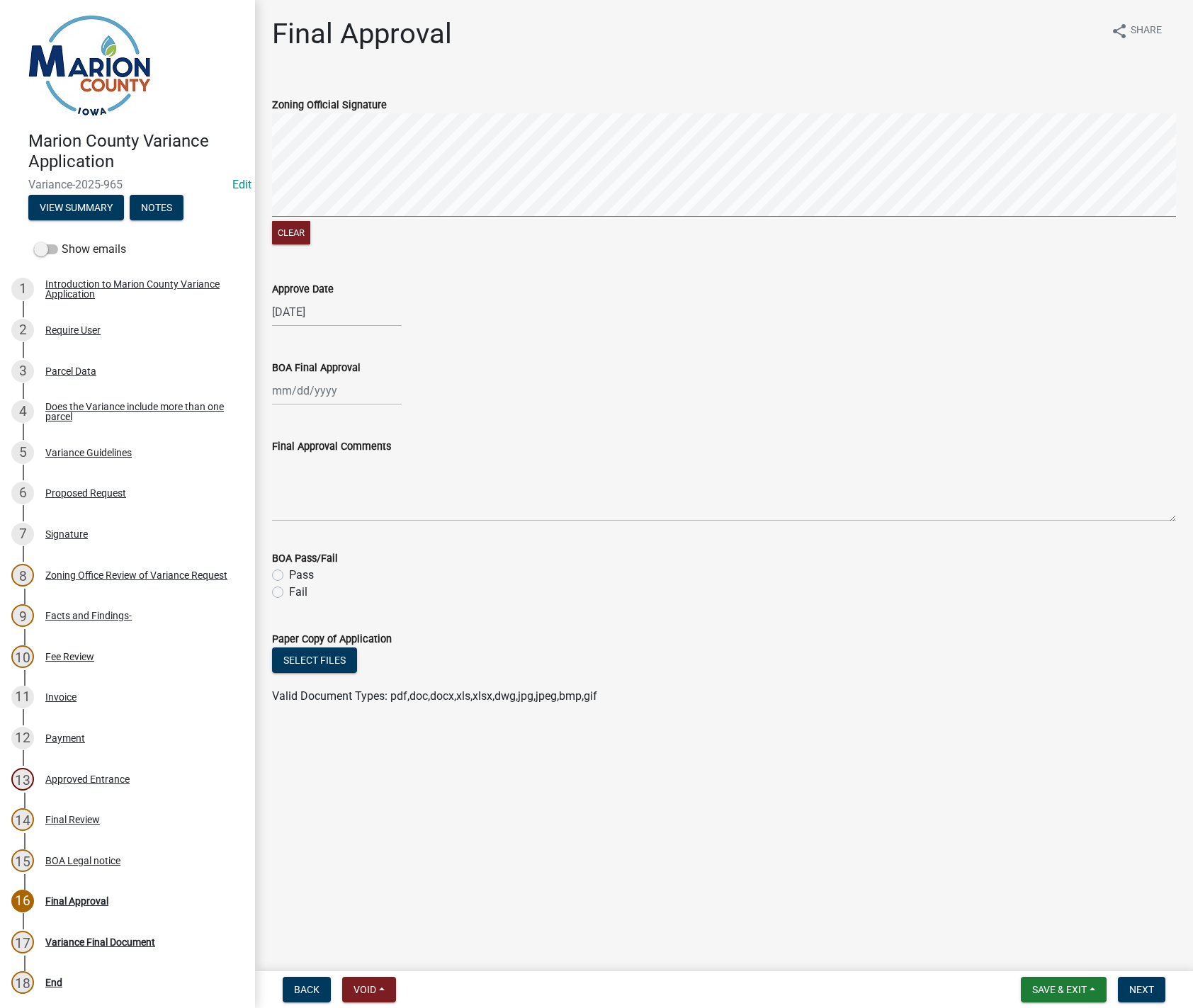
click at [282, 386] on div at bounding box center [337, 391] width 130 height 29
select select "9"
select select "2025"
click at [310, 482] on div "9" at bounding box center [309, 488] width 22 height 22
type input "[DATE]"
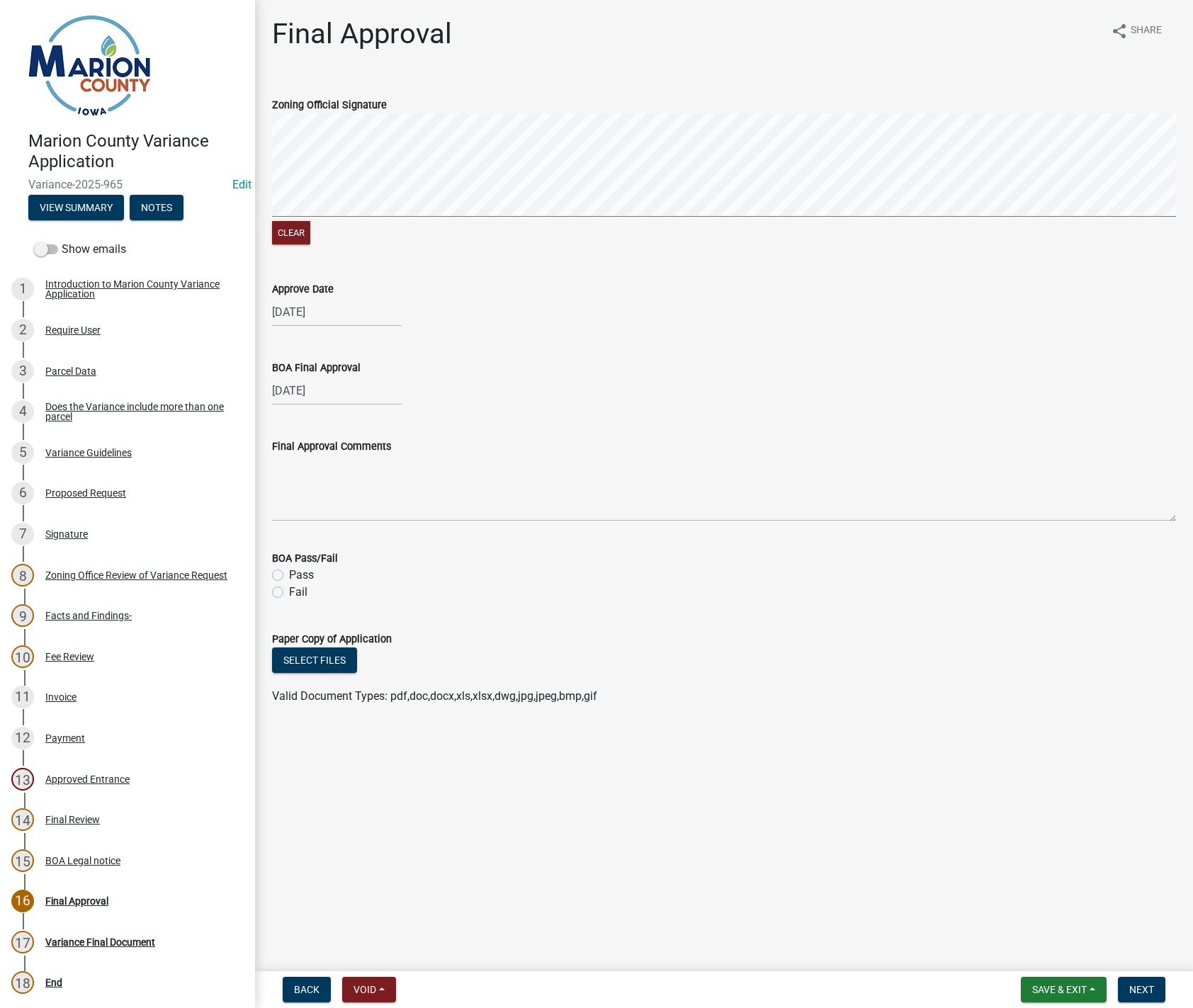
click at [289, 572] on label "Pass" at bounding box center [301, 574] width 25 height 17
click at [289, 572] on input "Pass" at bounding box center [294, 571] width 10 height 10
radio input "true"
click at [1151, 989] on span "Next" at bounding box center [1141, 989] width 25 height 11
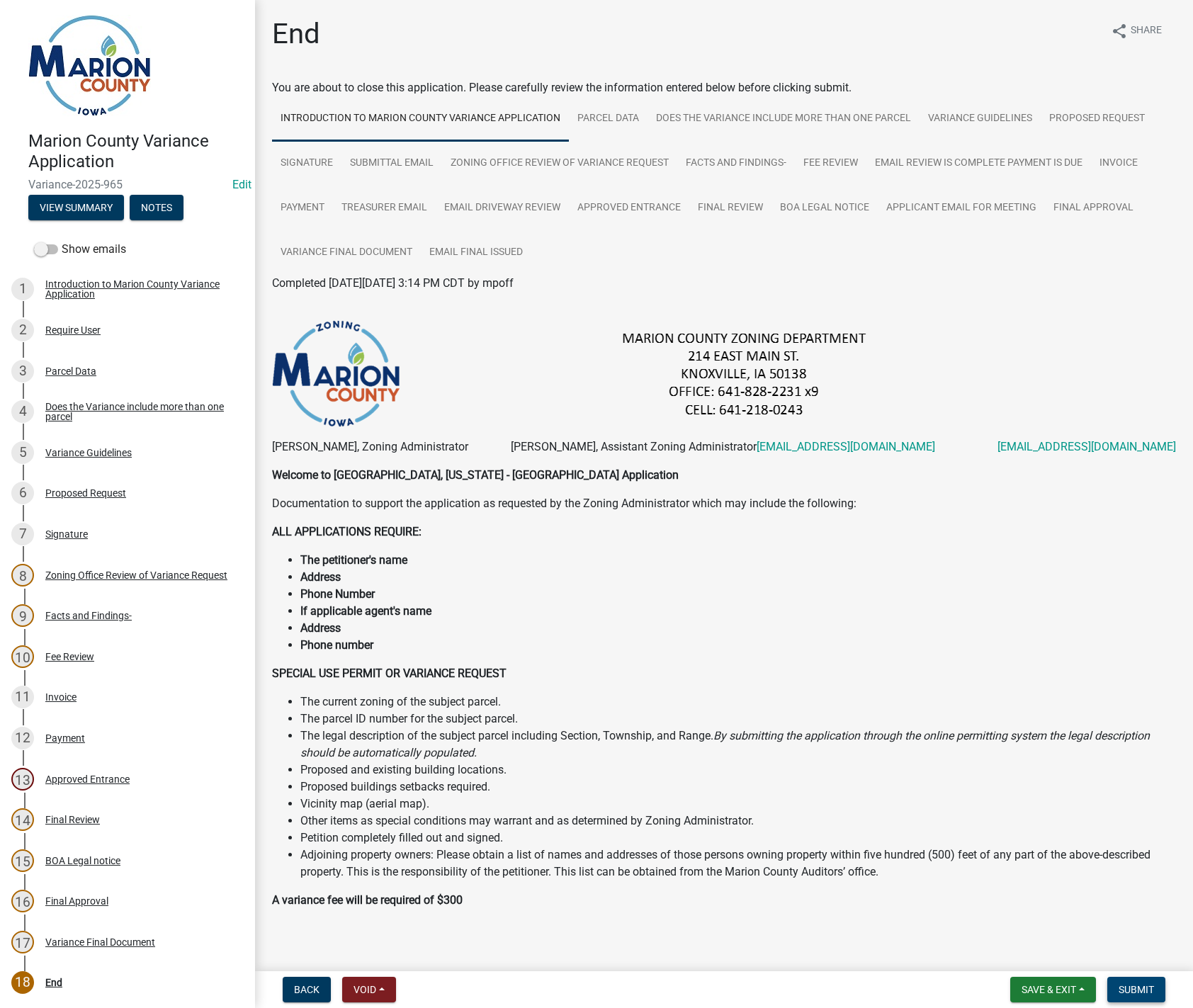
click at [1138, 983] on span "Submit" at bounding box center [1136, 989] width 36 height 11
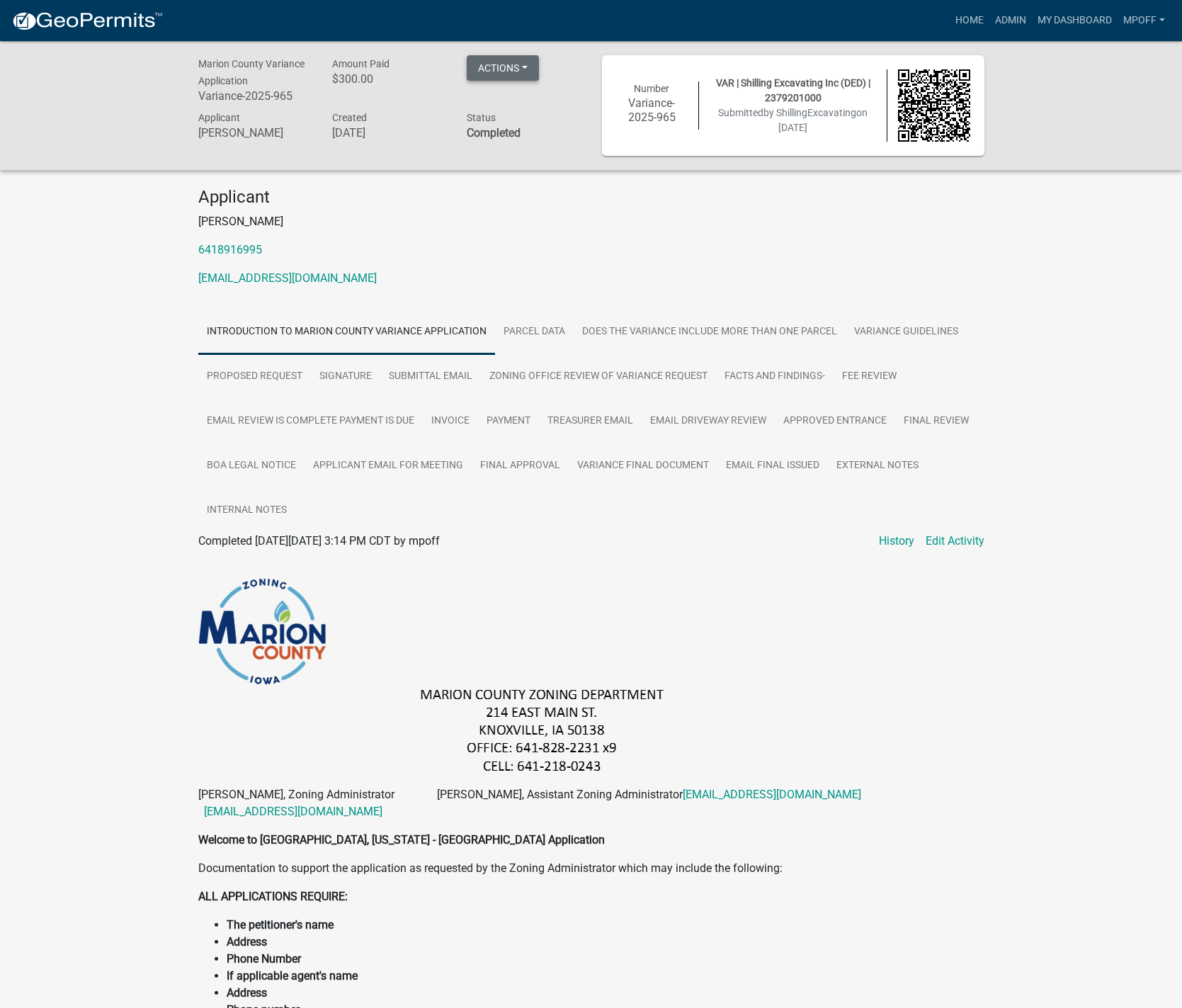
click at [520, 61] on button "Actions" at bounding box center [503, 68] width 72 height 25
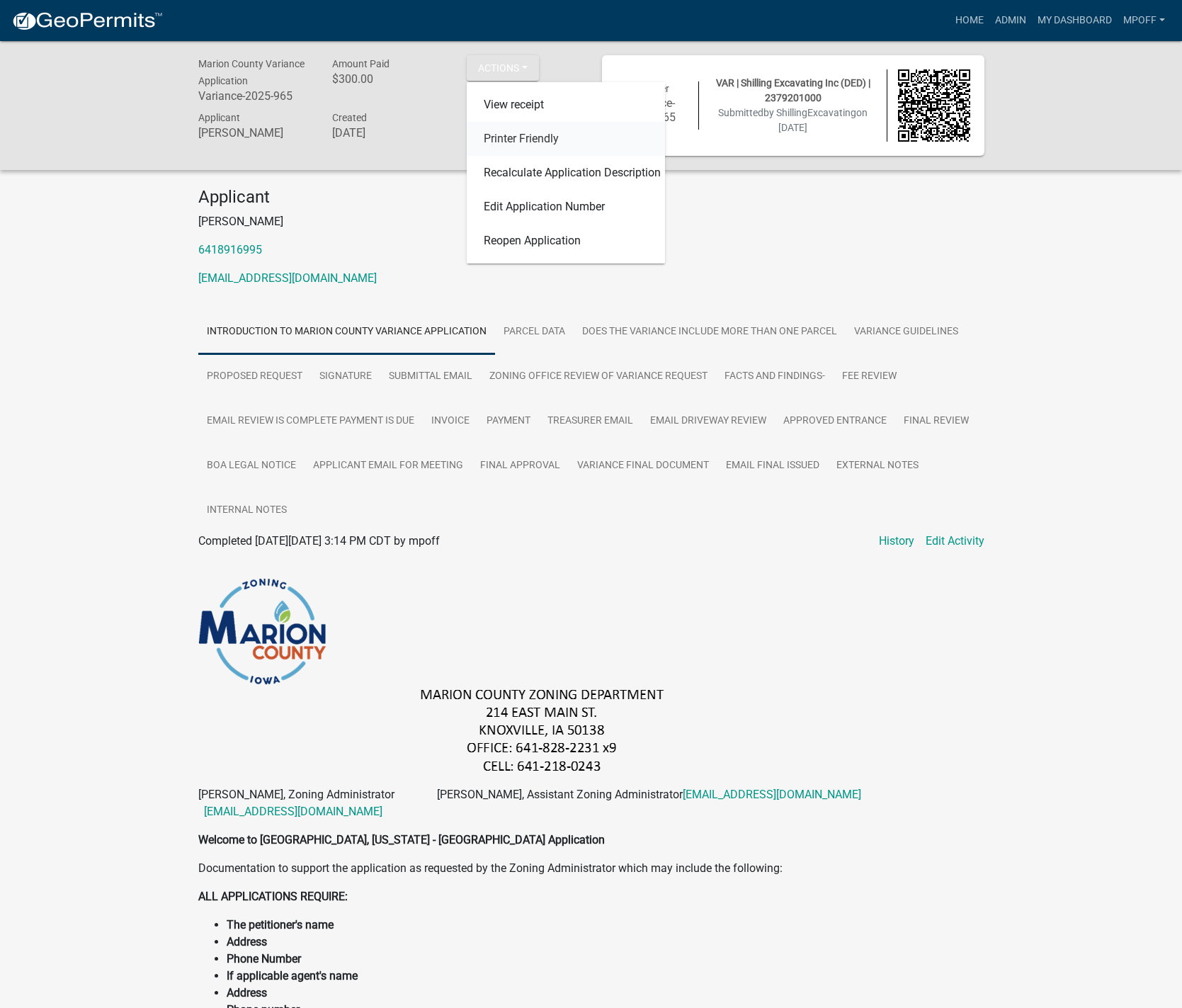
click at [515, 138] on link "Printer Friendly" at bounding box center [566, 138] width 198 height 34
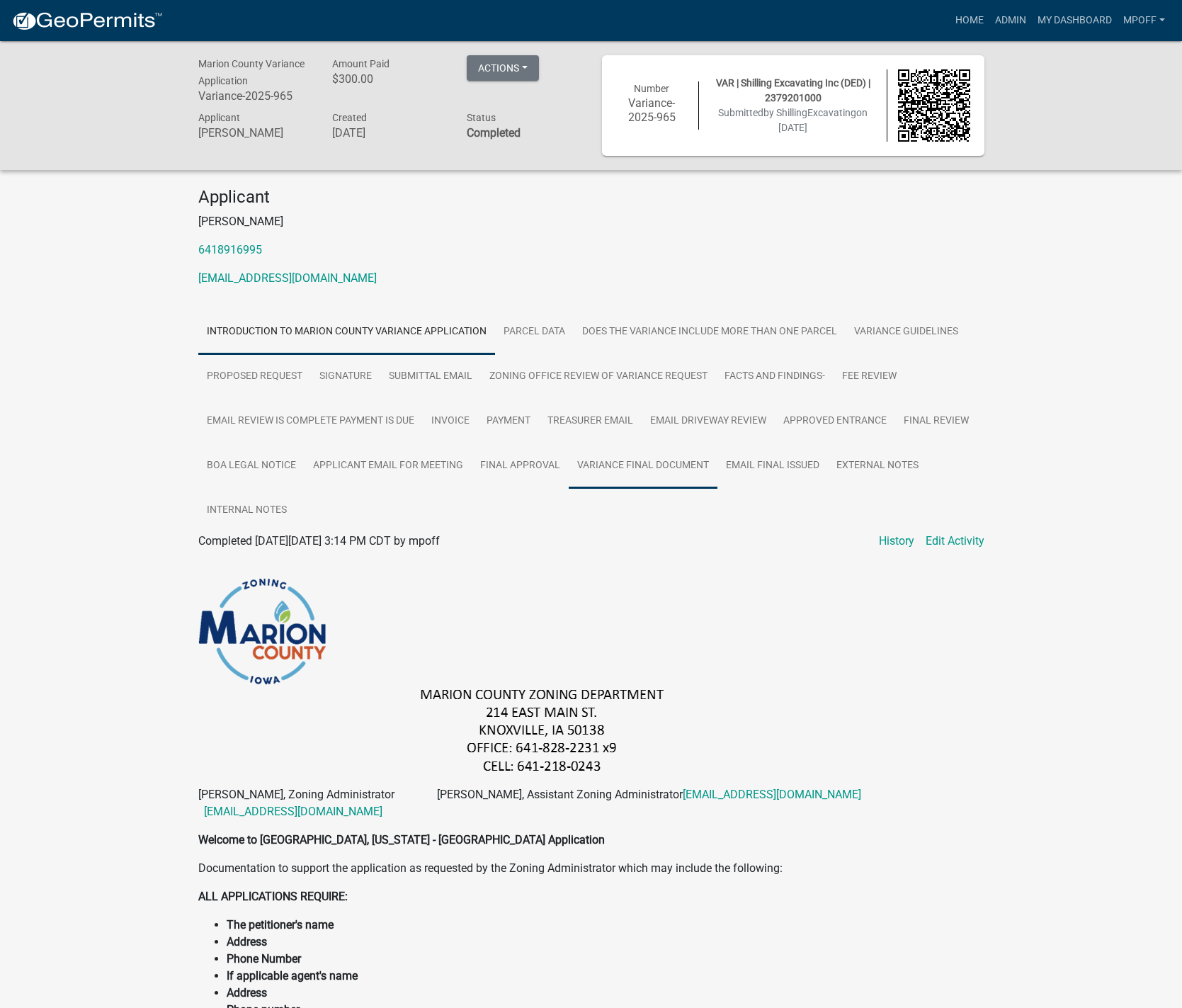
click at [651, 463] on link "Variance Final Document" at bounding box center [643, 465] width 149 height 45
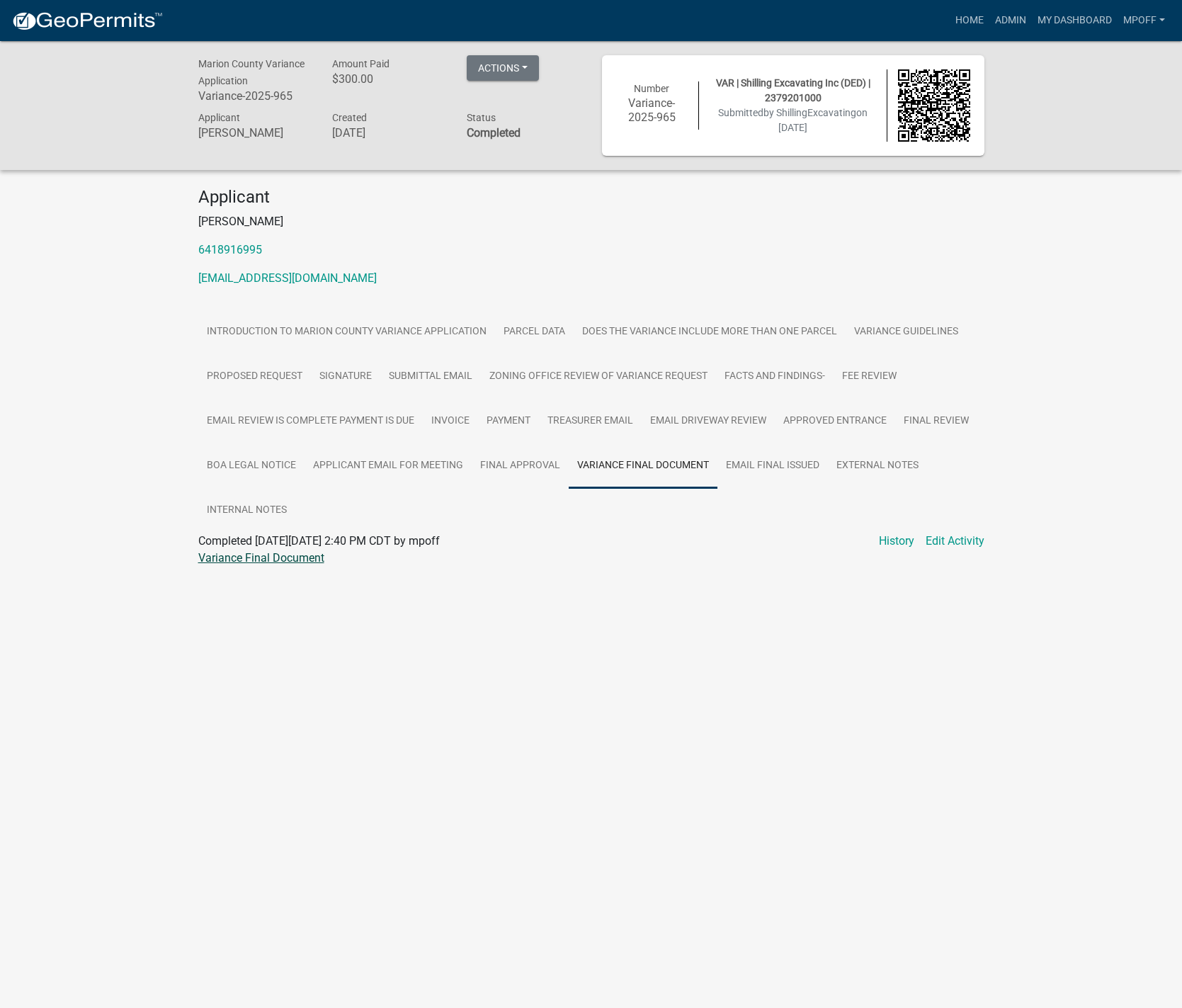
drag, startPoint x: 298, startPoint y: 570, endPoint x: 290, endPoint y: 558, distance: 14.4
drag, startPoint x: 290, startPoint y: 558, endPoint x: 281, endPoint y: 556, distance: 9.2
click at [281, 556] on link "Variance Final Document" at bounding box center [261, 558] width 126 height 14
